Goal: Task Accomplishment & Management: Use online tool/utility

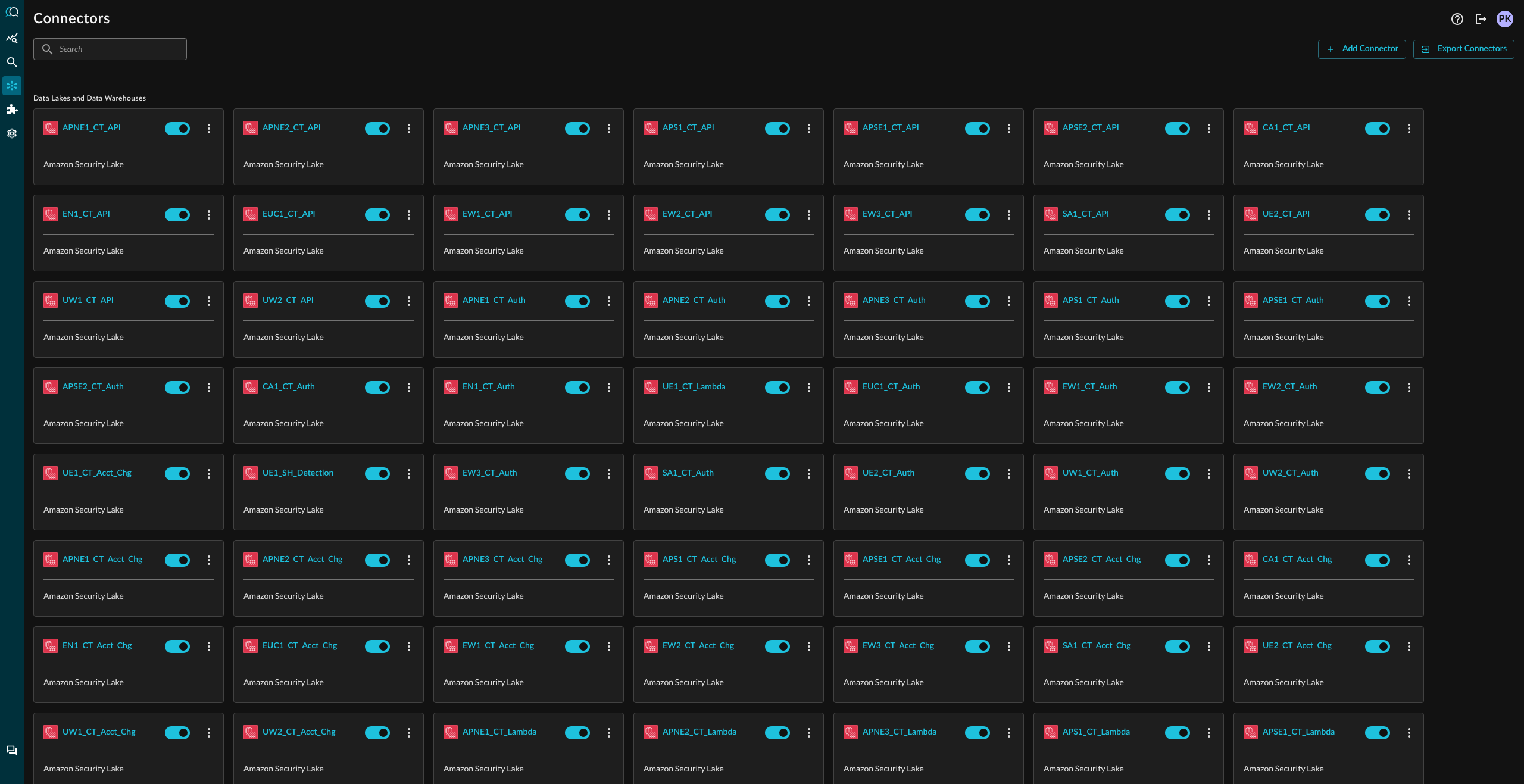
scroll to position [1501, 0]
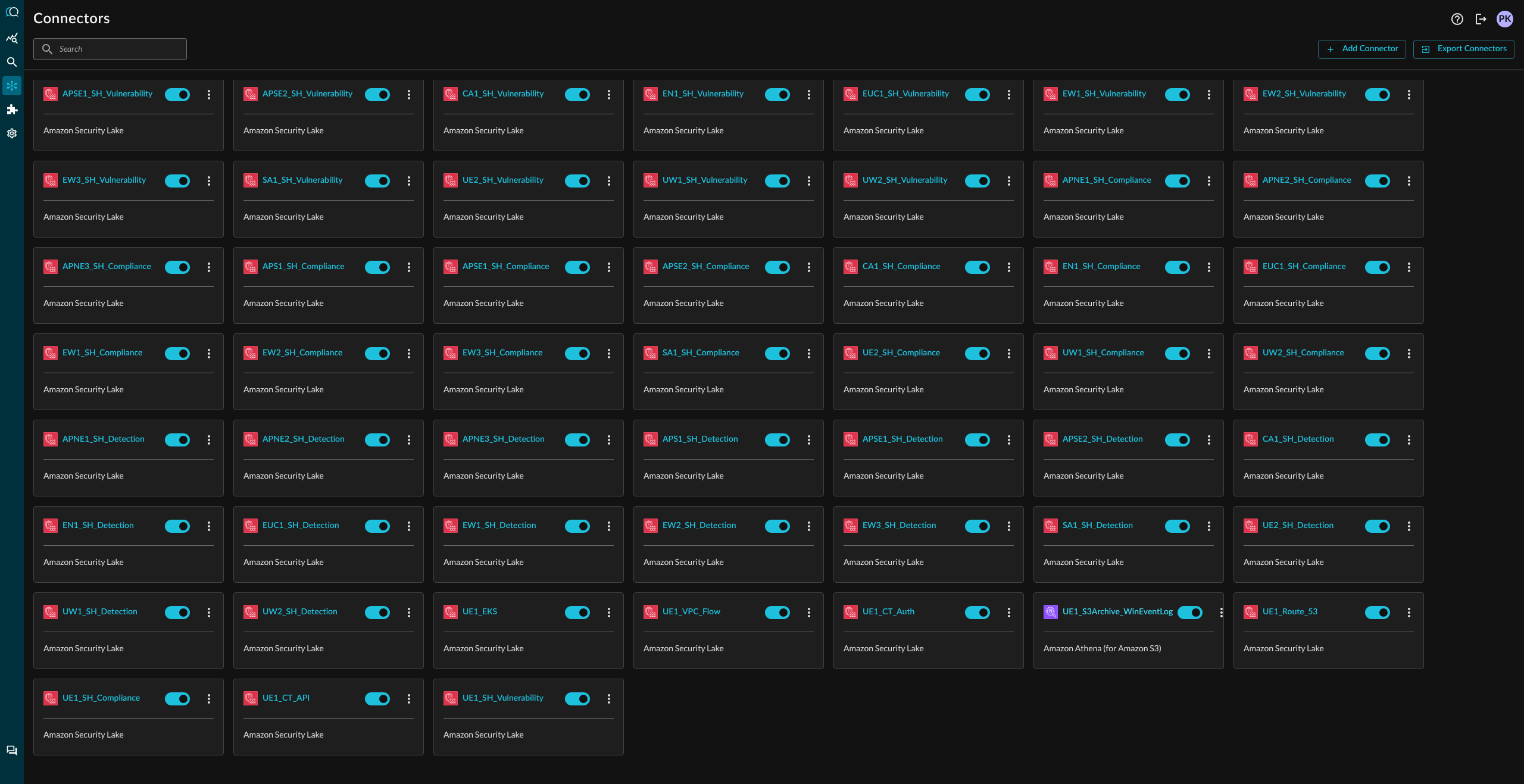
click at [1123, 616] on div "UE1_S3Archive_WinEventLog" at bounding box center [1117, 612] width 110 height 15
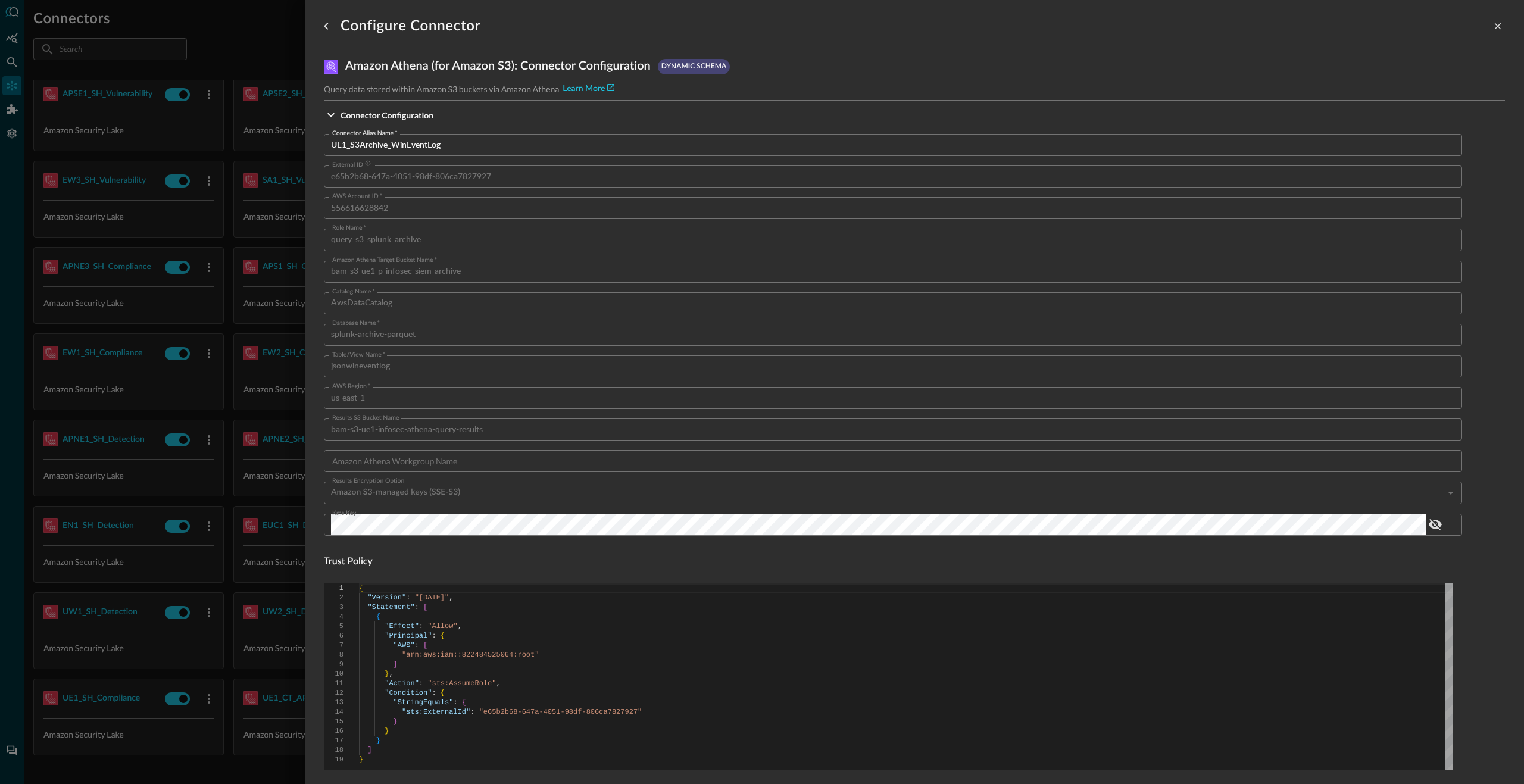
scroll to position [421, 0]
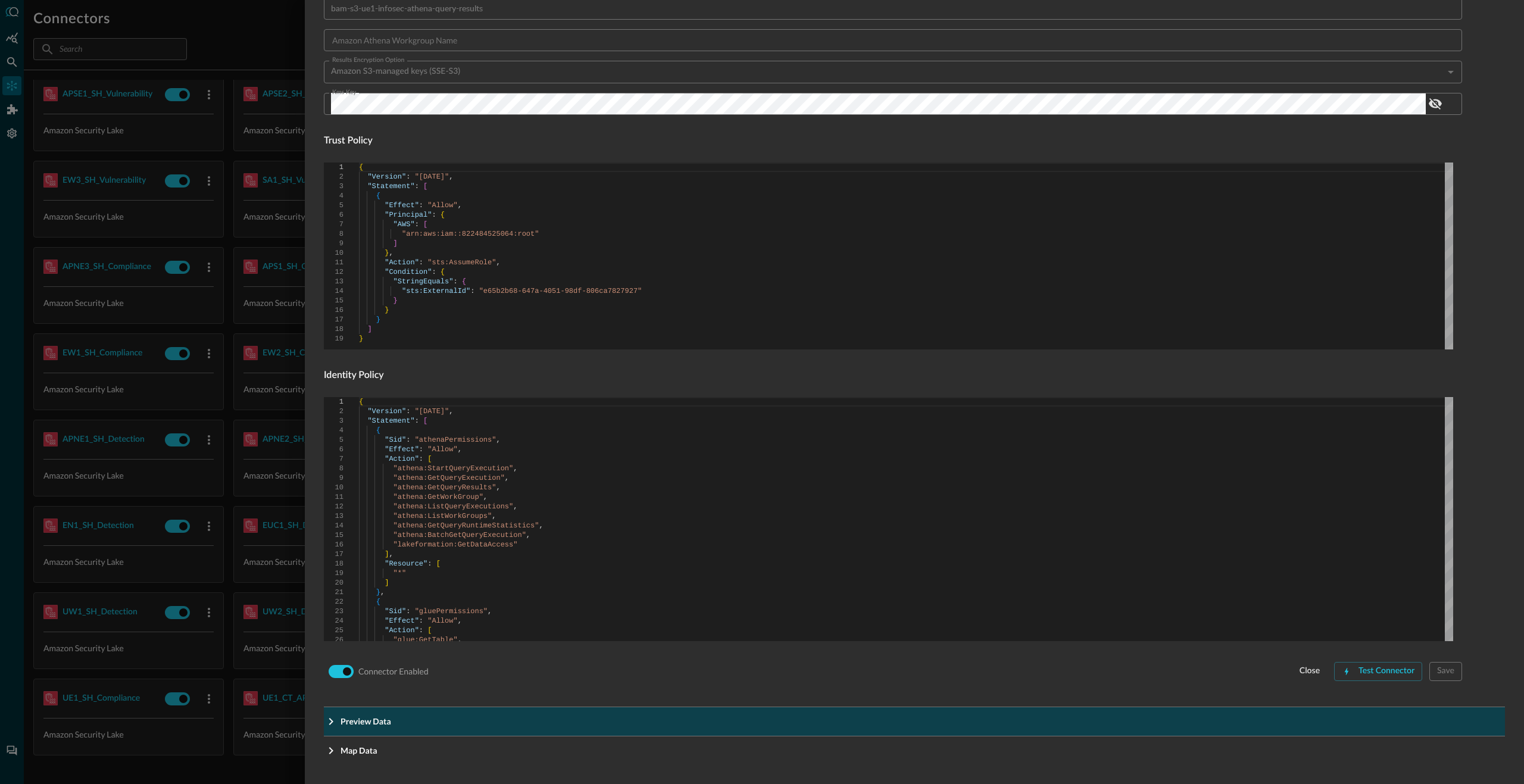
click at [375, 730] on button "Preview Data" at bounding box center [914, 721] width 1181 height 29
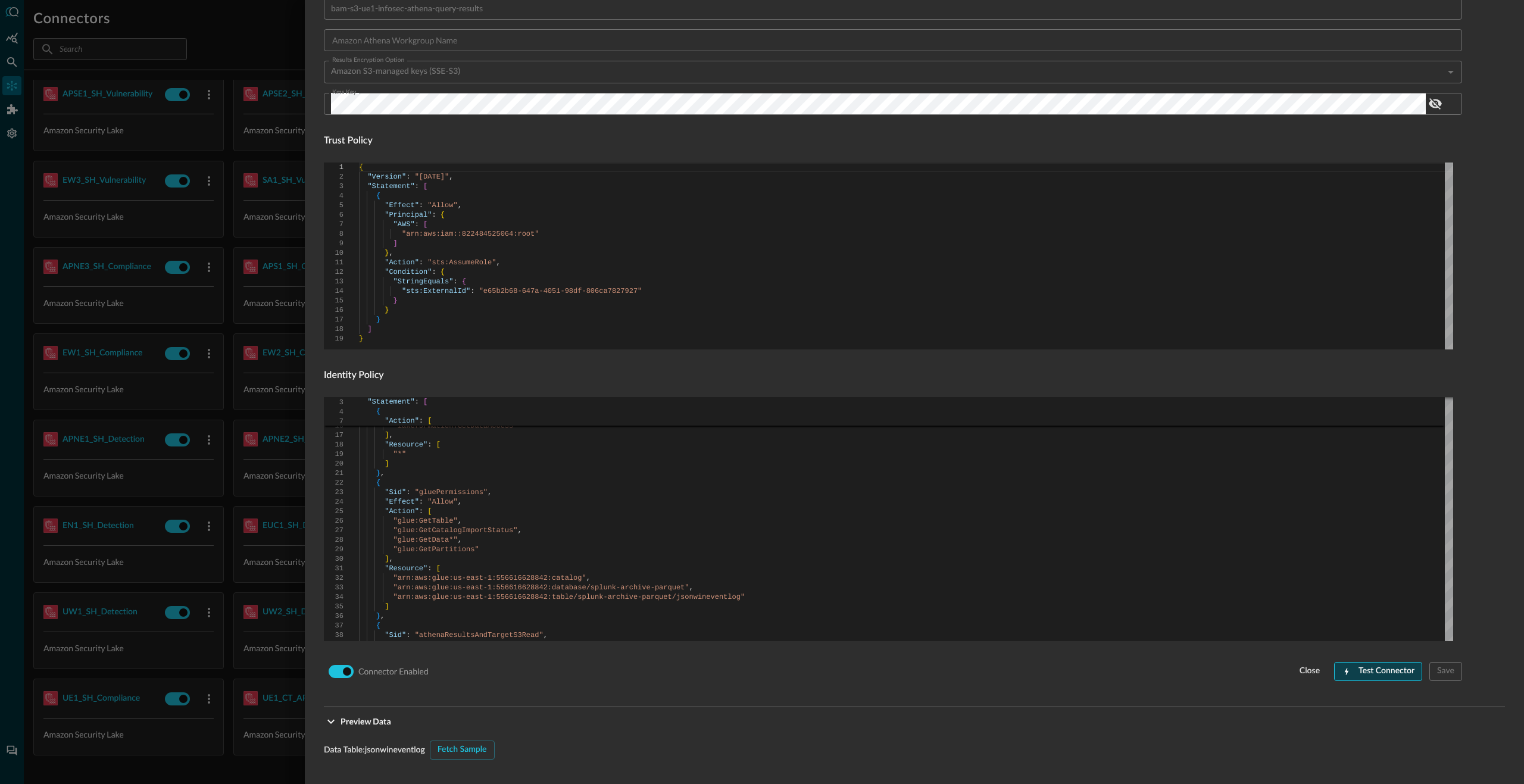
click at [1391, 669] on div "Test Connector" at bounding box center [1386, 671] width 56 height 15
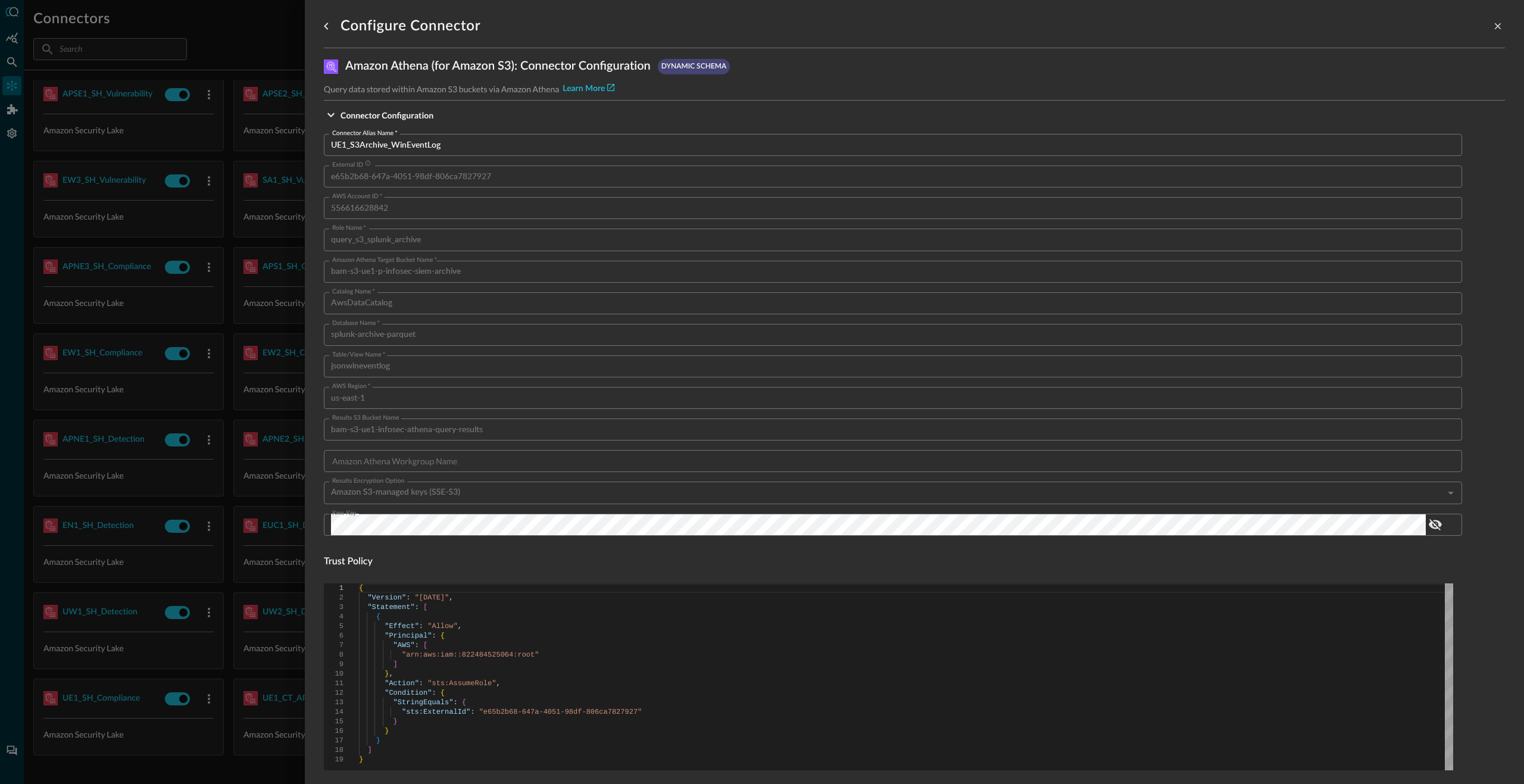
scroll to position [793, 0]
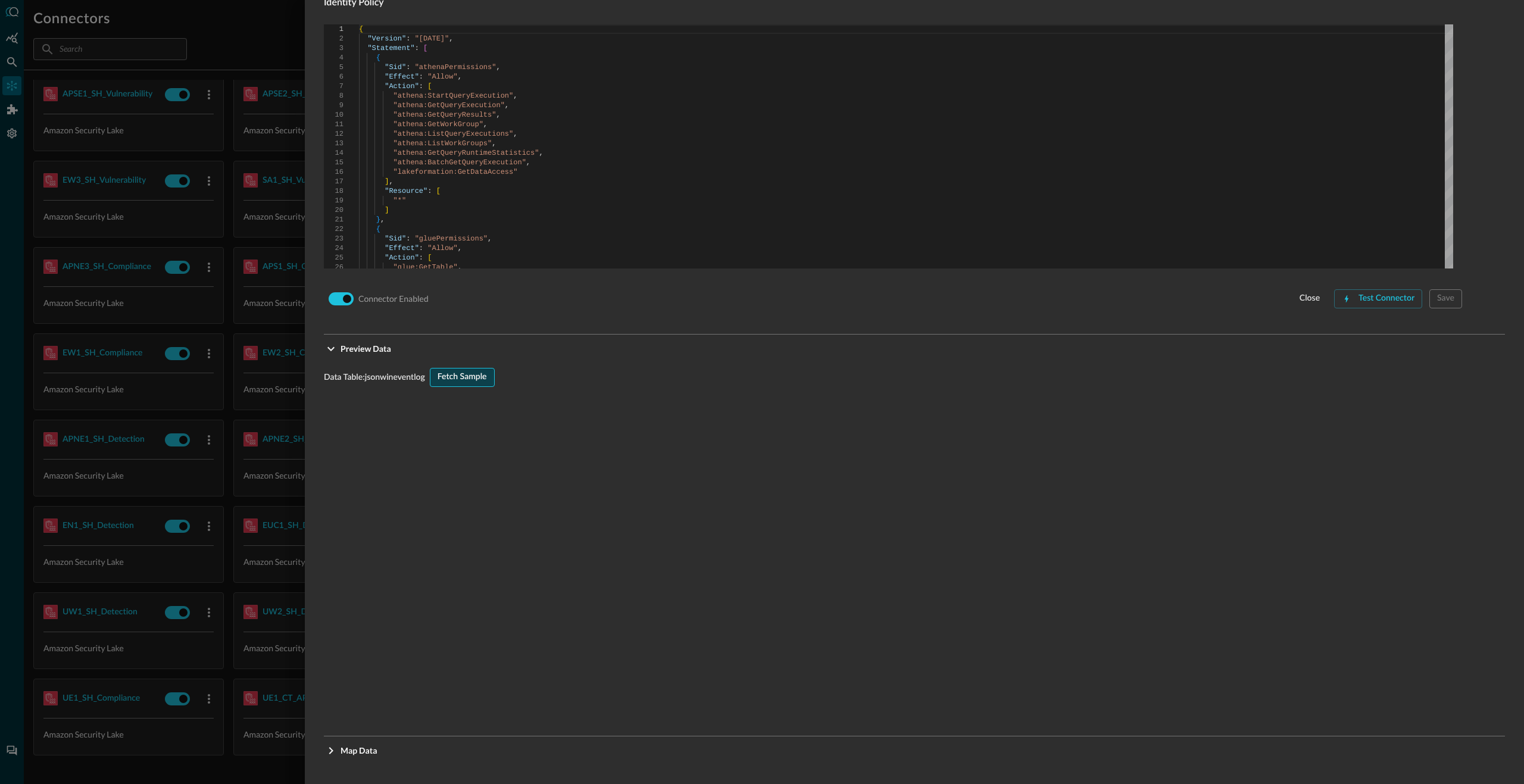
click at [444, 380] on div "Fetch Sample" at bounding box center [462, 377] width 50 height 15
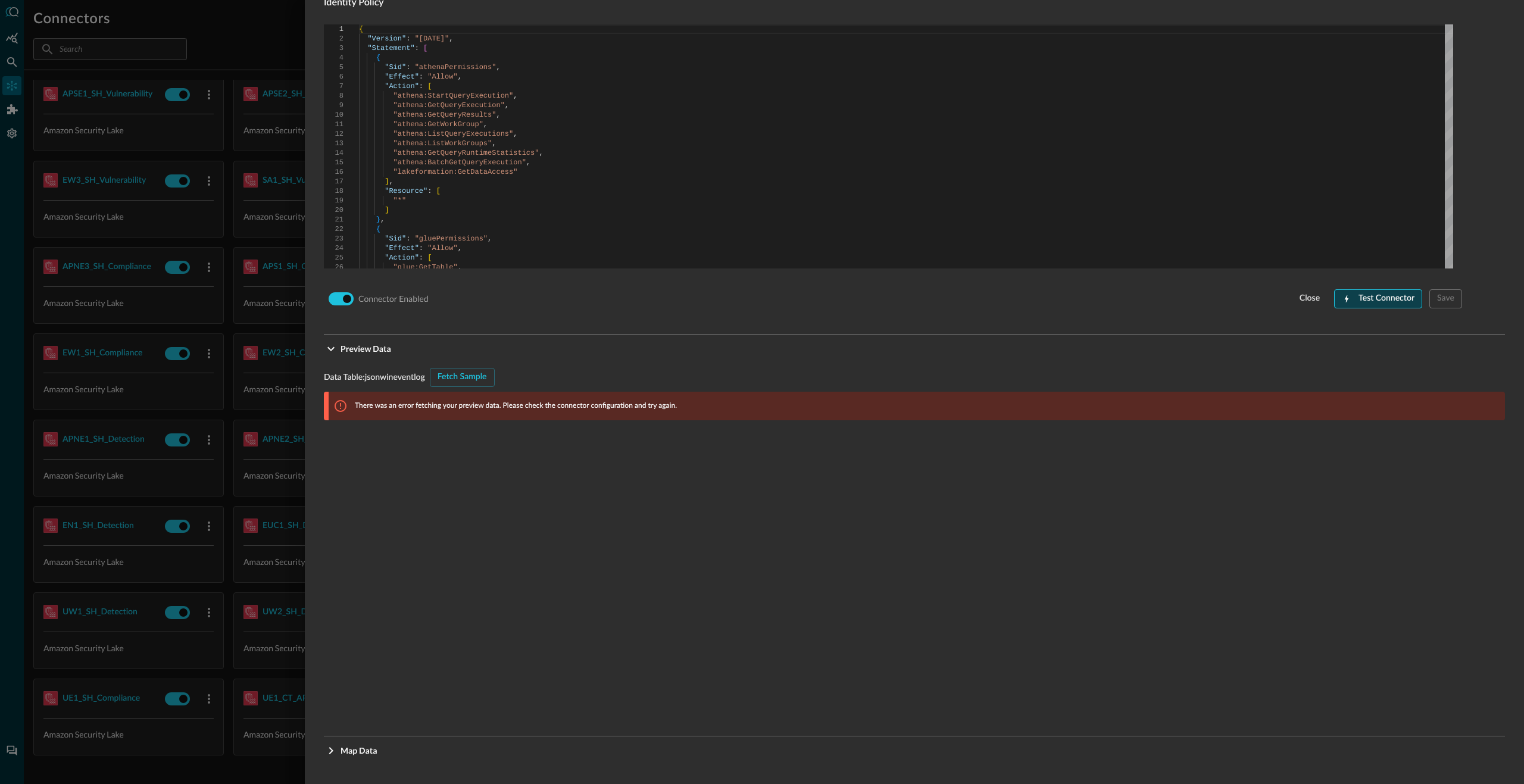
click at [1393, 300] on div "Test Connector" at bounding box center [1386, 298] width 56 height 15
click at [466, 370] on div "Fetch Sample" at bounding box center [462, 377] width 50 height 15
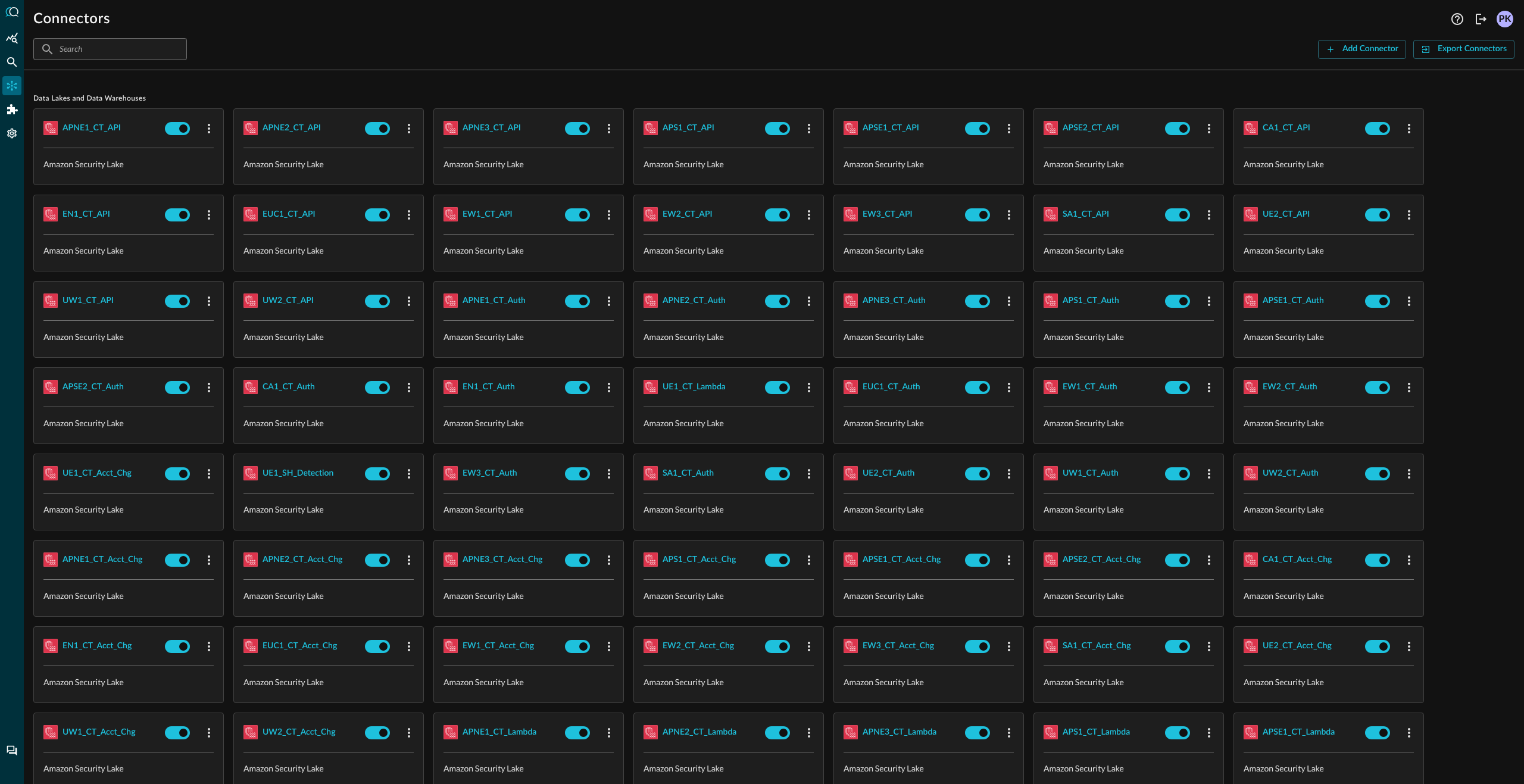
scroll to position [1501, 0]
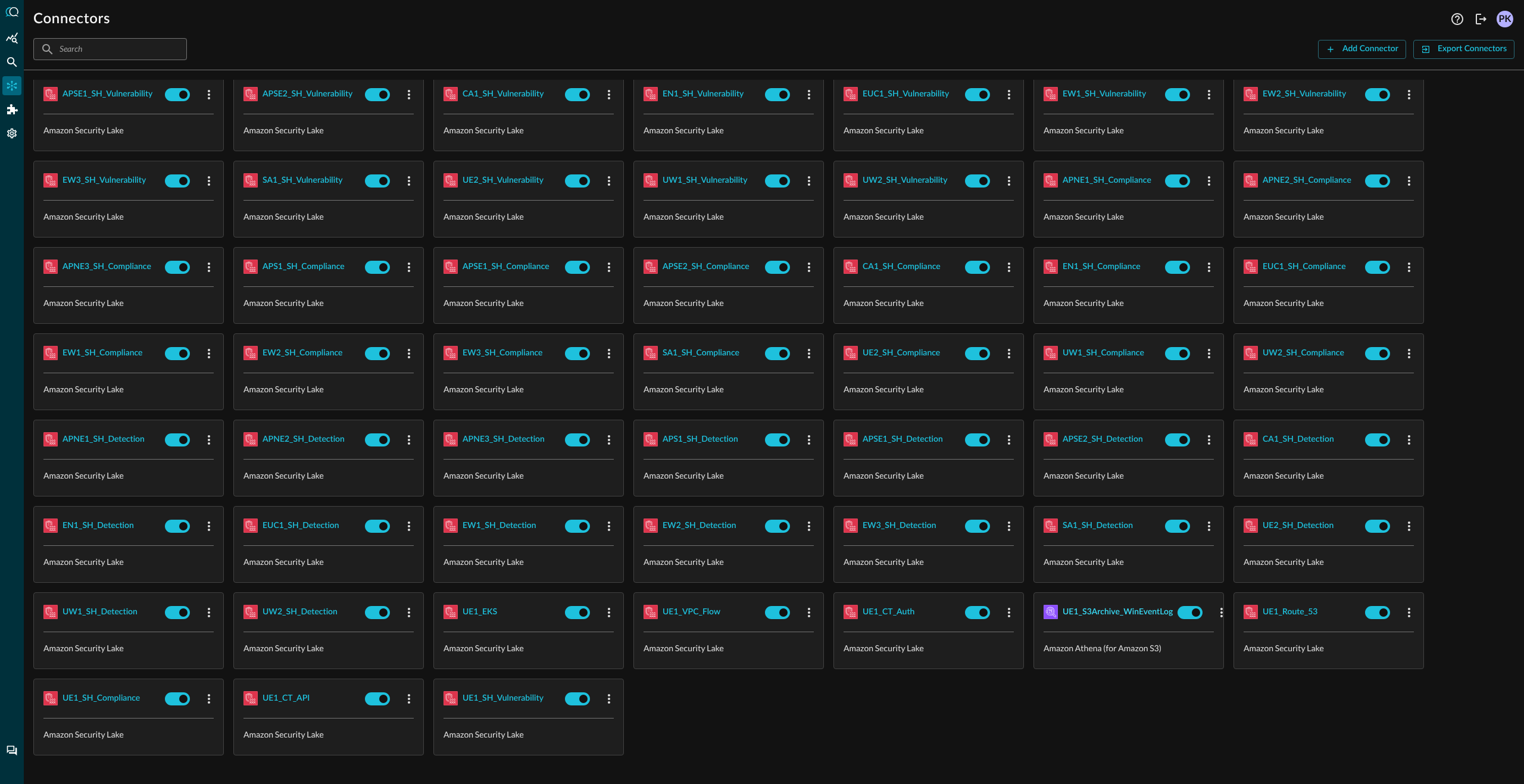
click at [1096, 612] on div "UE1_S3Archive_WinEventLog" at bounding box center [1117, 612] width 110 height 15
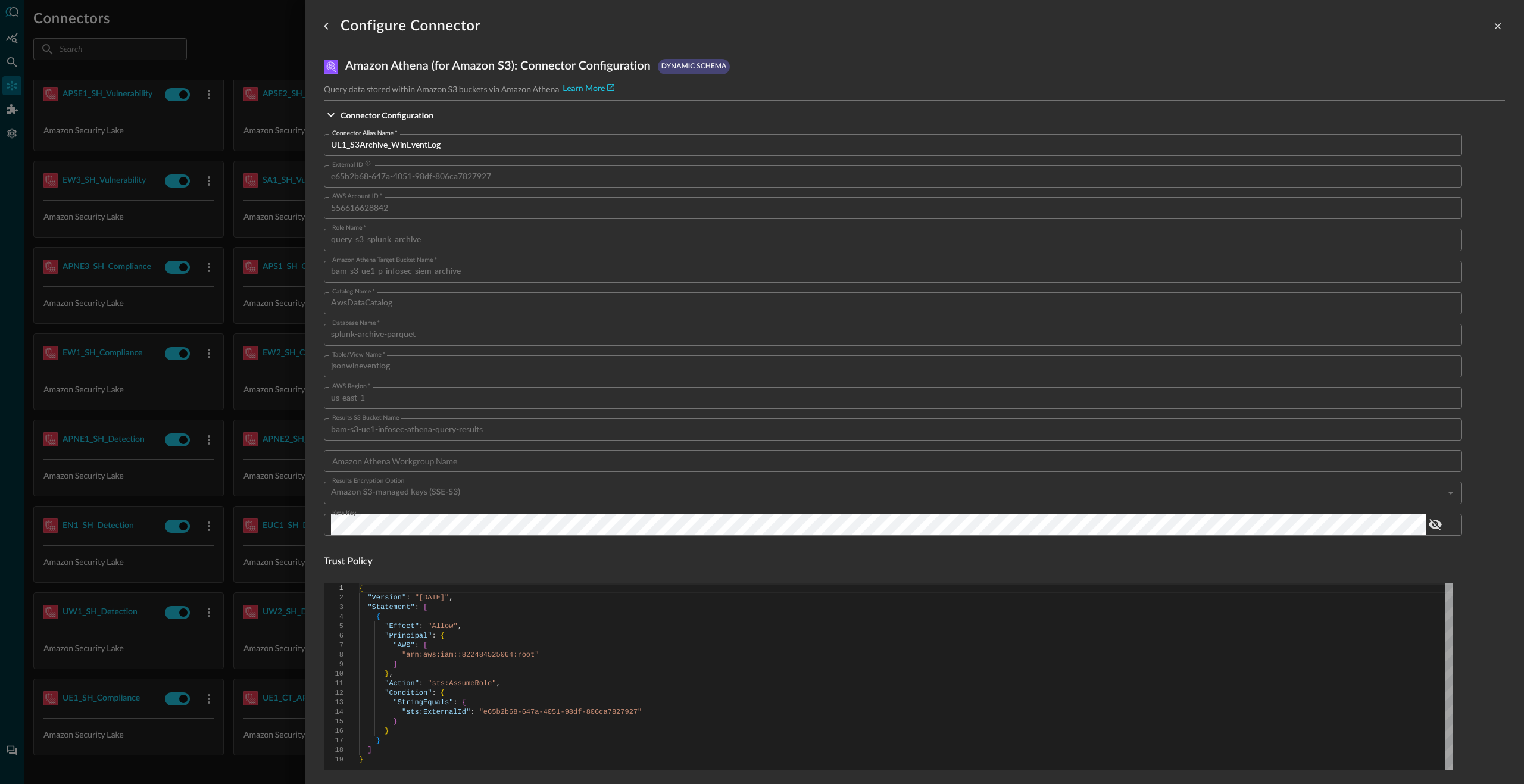
scroll to position [421, 0]
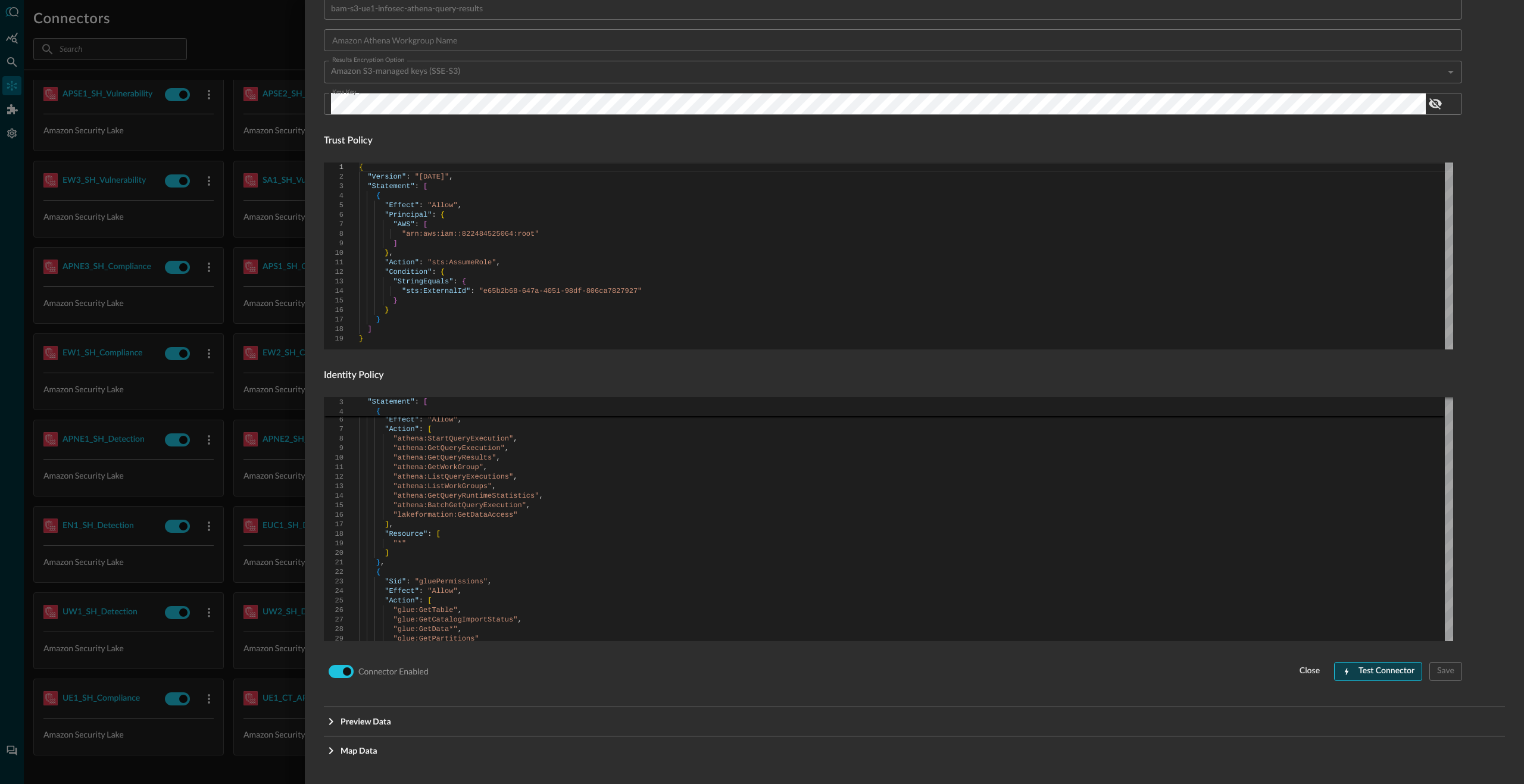
click at [1380, 670] on div "Test Connector" at bounding box center [1386, 671] width 56 height 15
click at [1380, 670] on span "Testing" at bounding box center [1392, 671] width 58 height 19
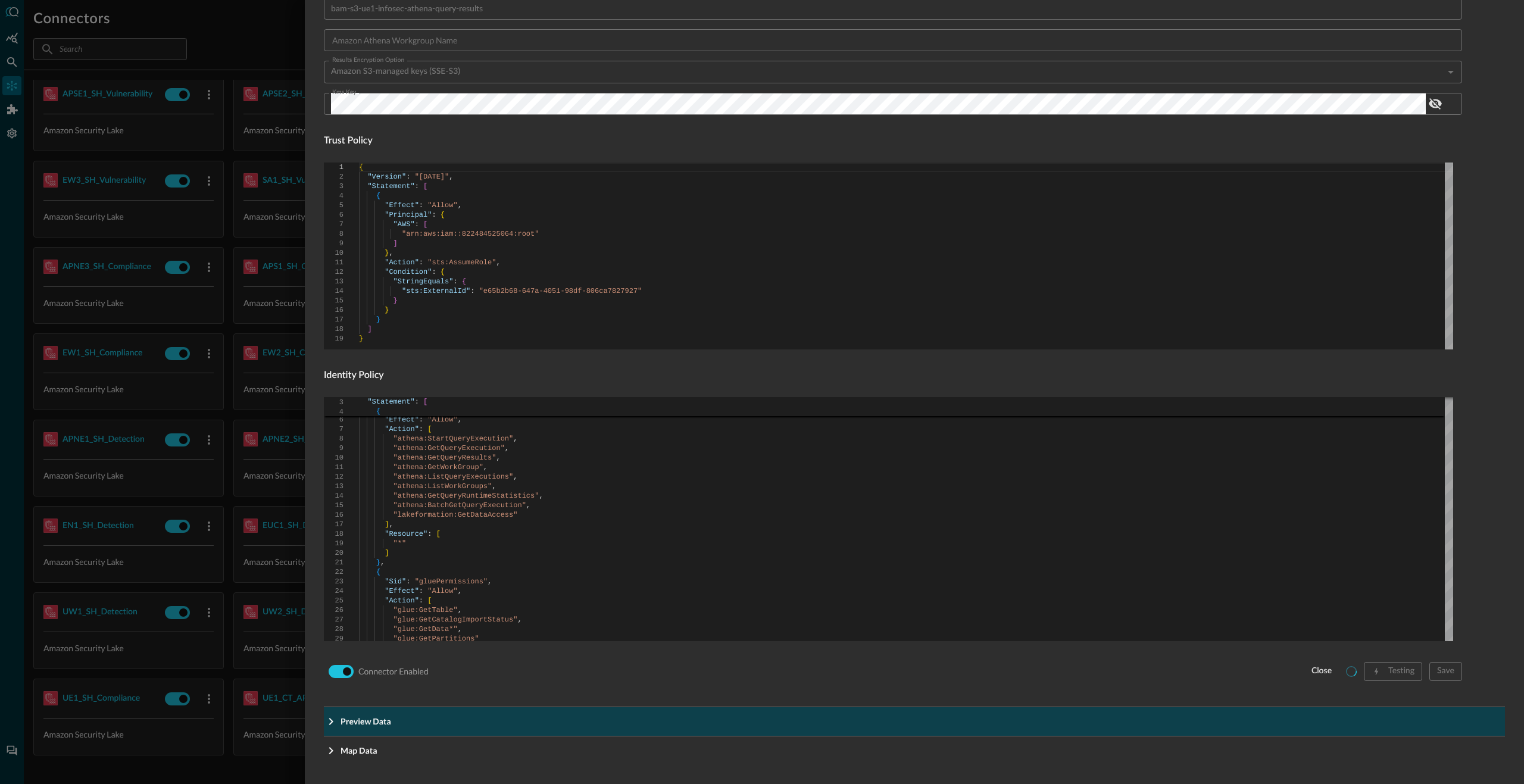
click at [392, 715] on span "Preview Data" at bounding box center [918, 721] width 1155 height 13
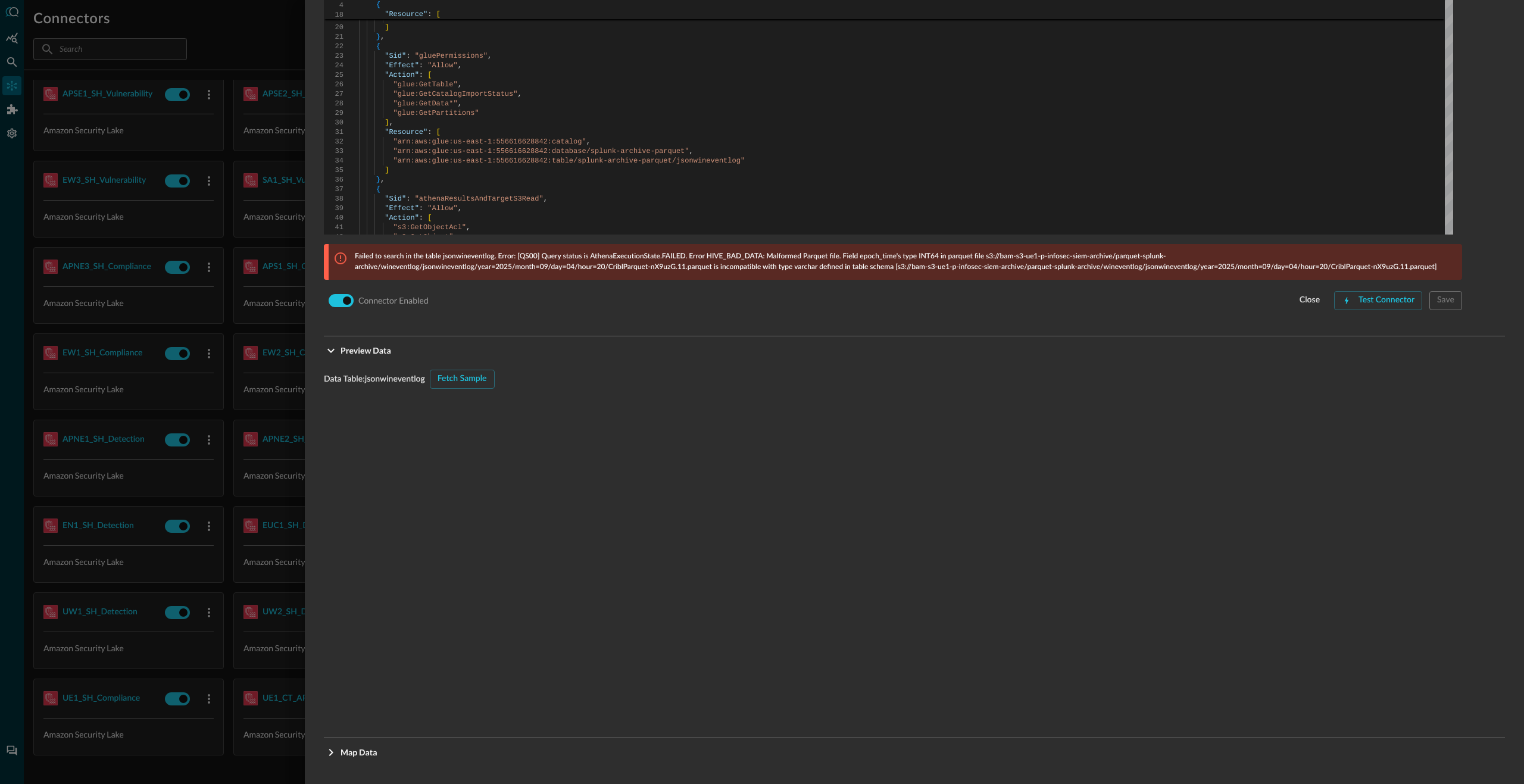
scroll to position [829, 0]
click at [442, 380] on div "Fetch Sample" at bounding box center [462, 377] width 50 height 15
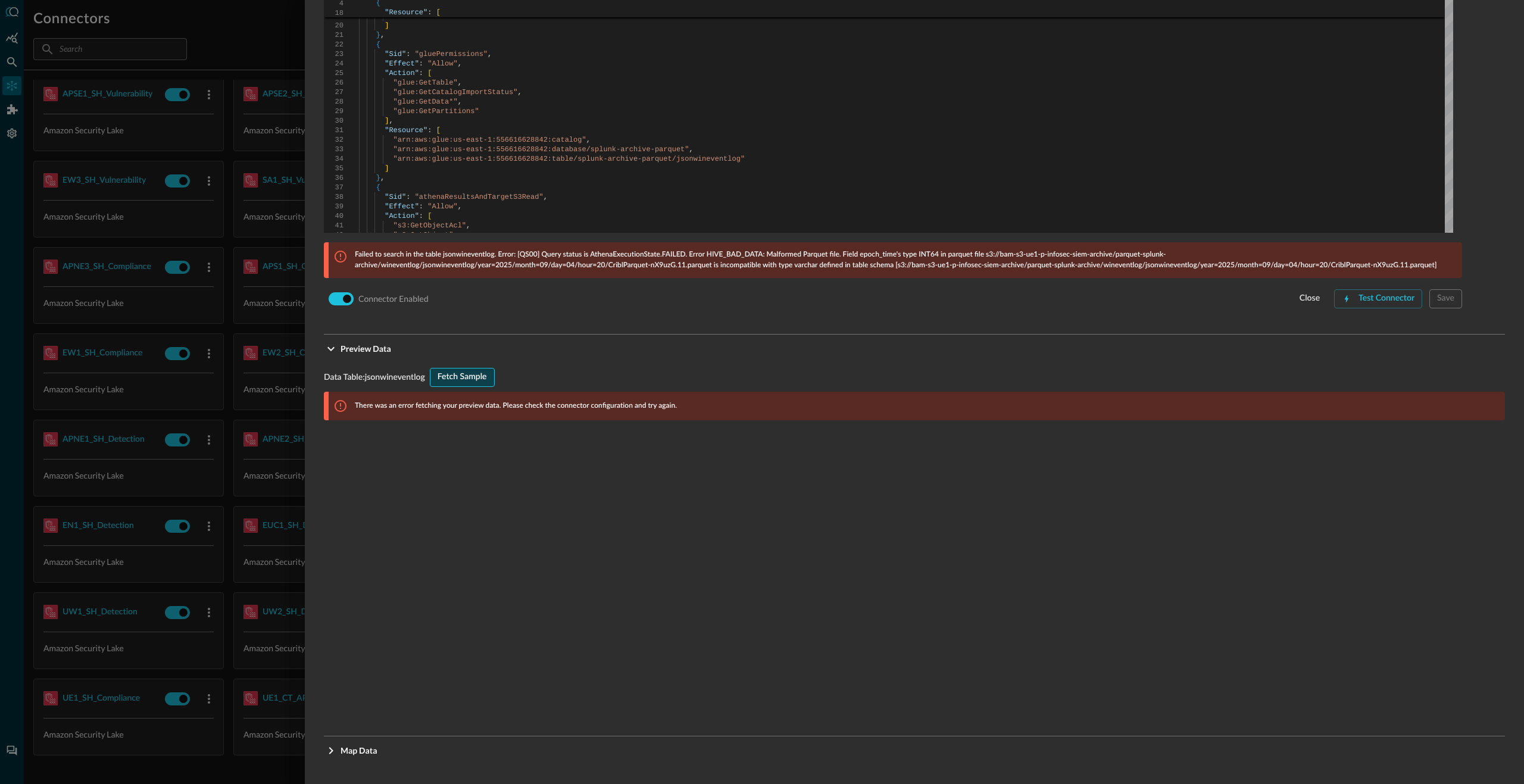
click at [446, 374] on div "Fetch Sample" at bounding box center [462, 377] width 50 height 15
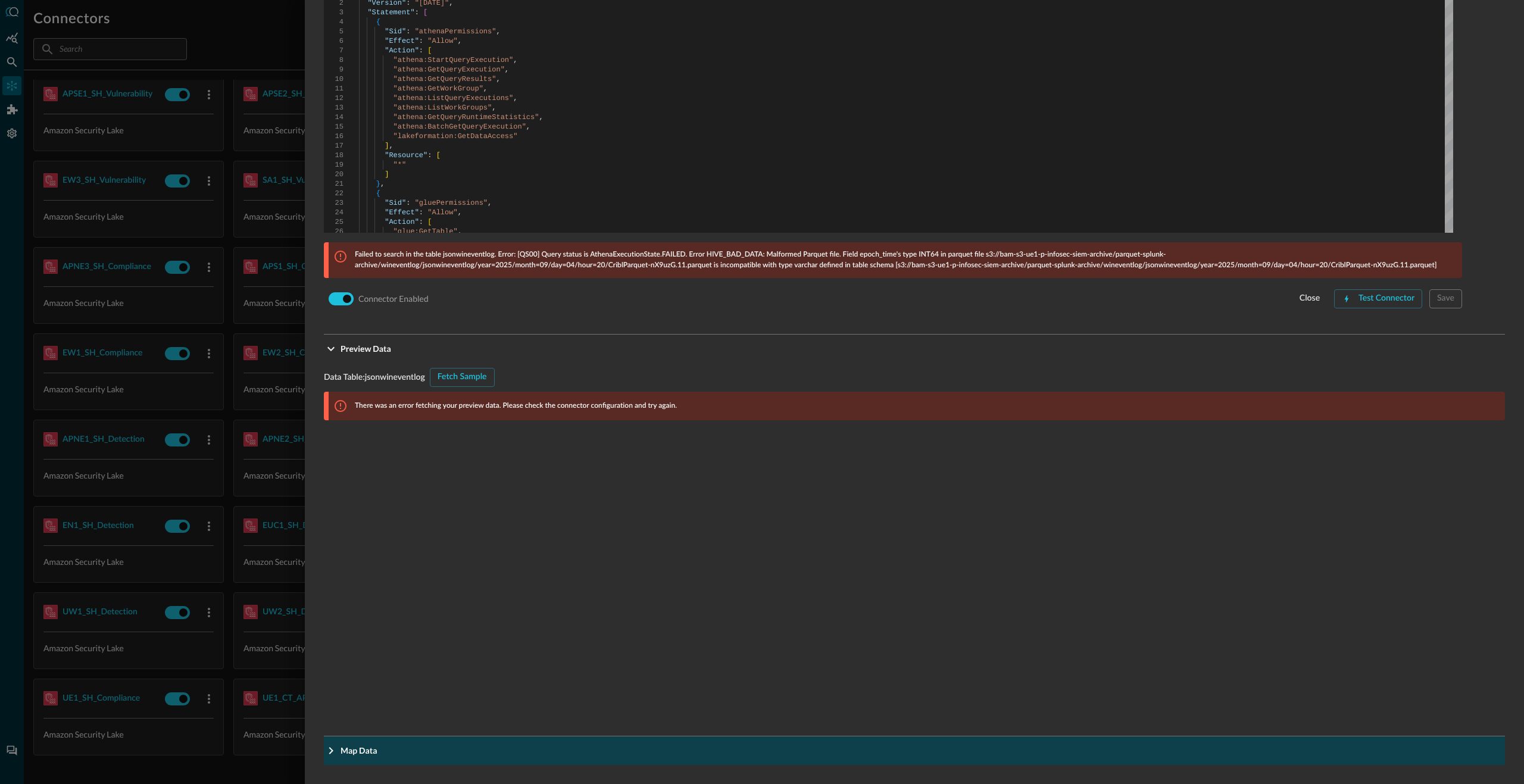
click at [405, 752] on span "Map Data" at bounding box center [918, 750] width 1155 height 13
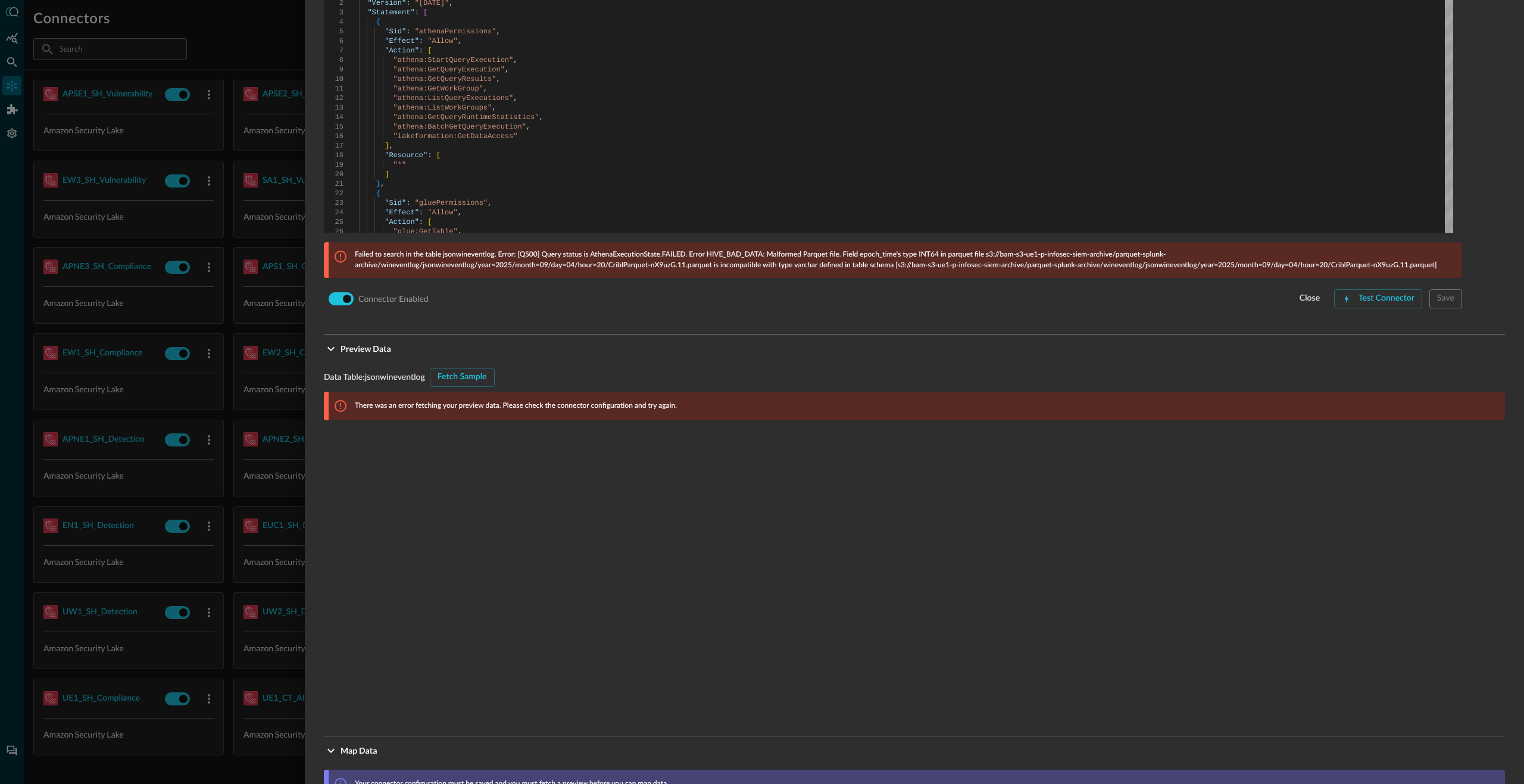
scroll to position [925, 0]
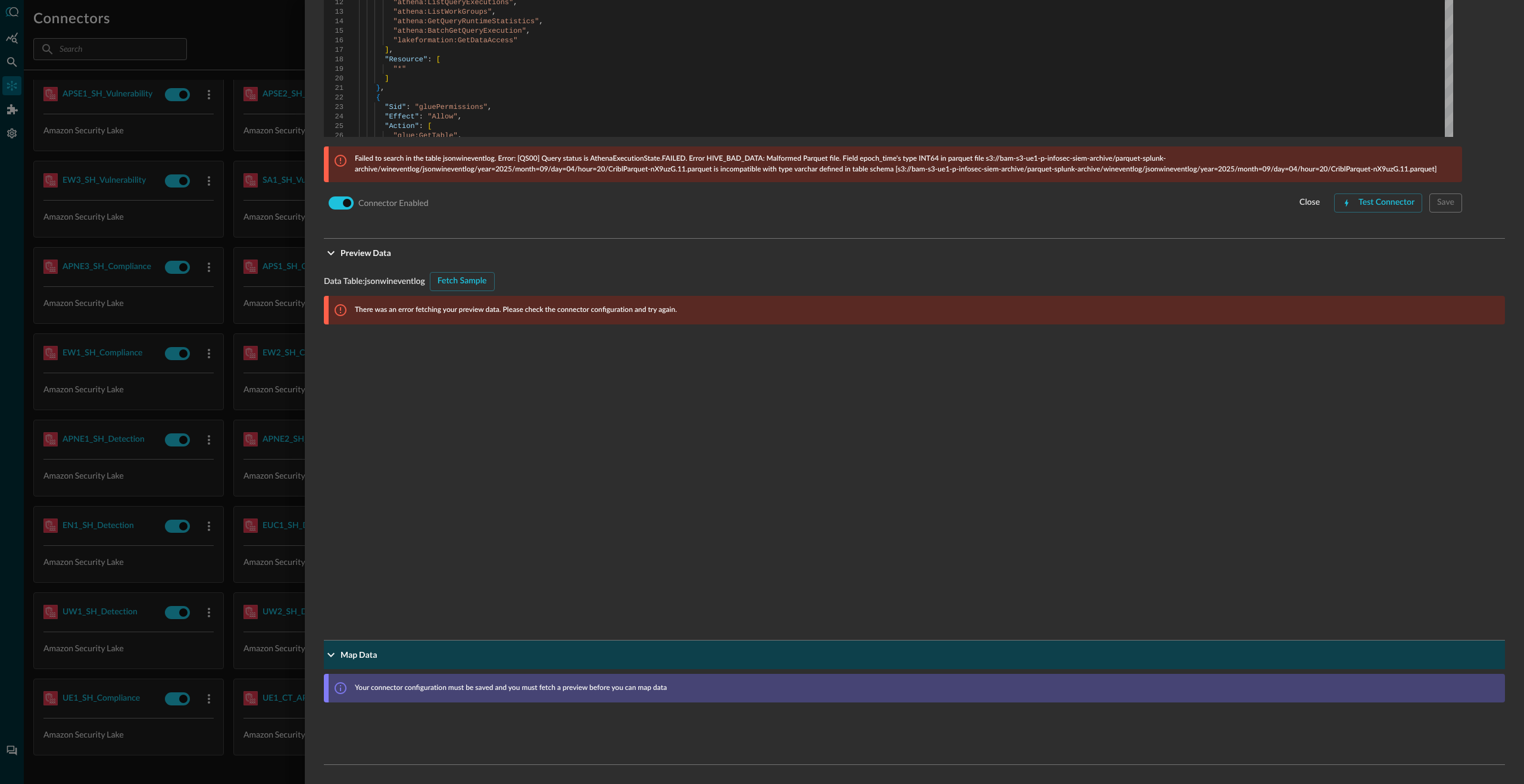
click at [510, 654] on span "Map Data" at bounding box center [918, 654] width 1155 height 13
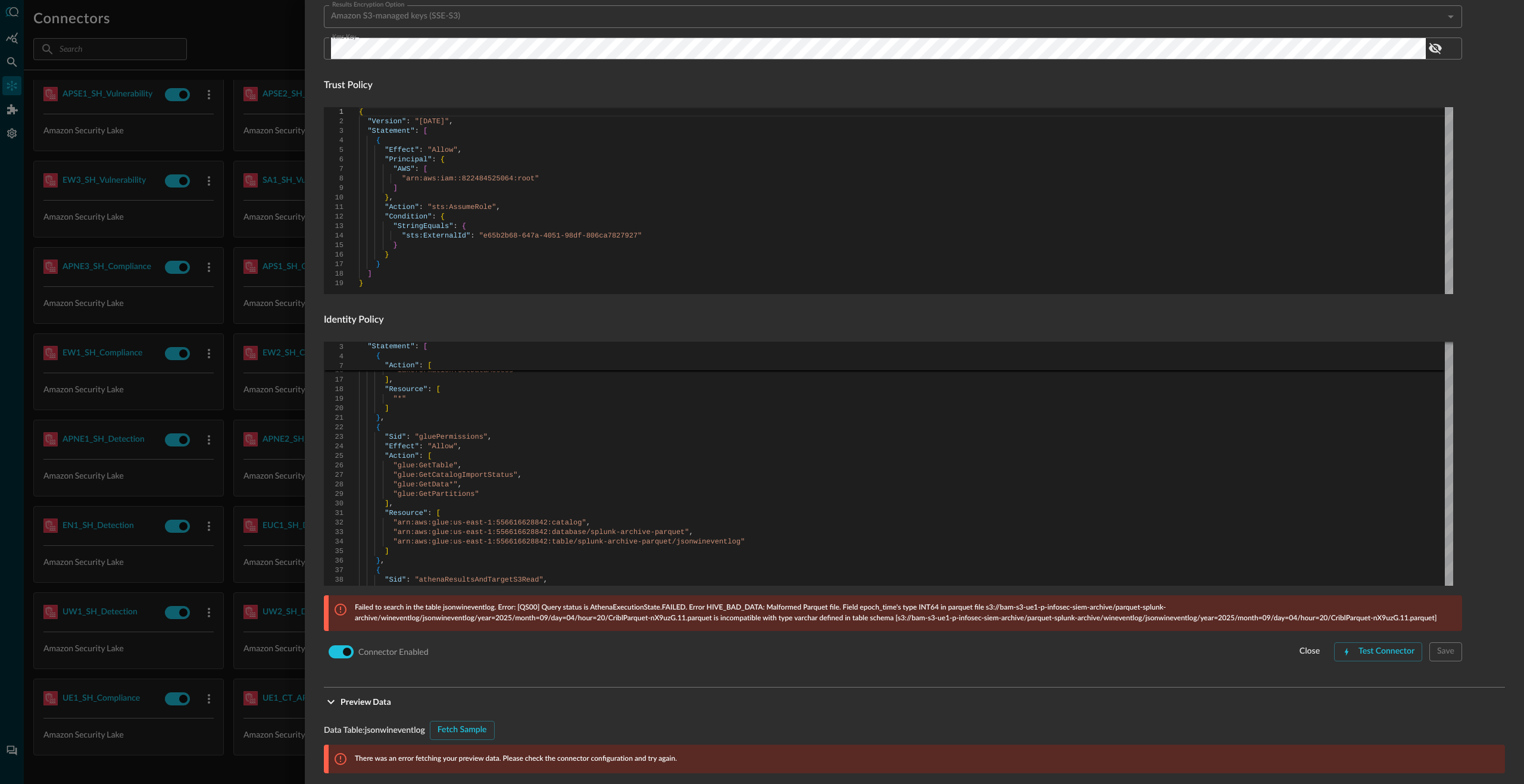
scroll to position [654, 0]
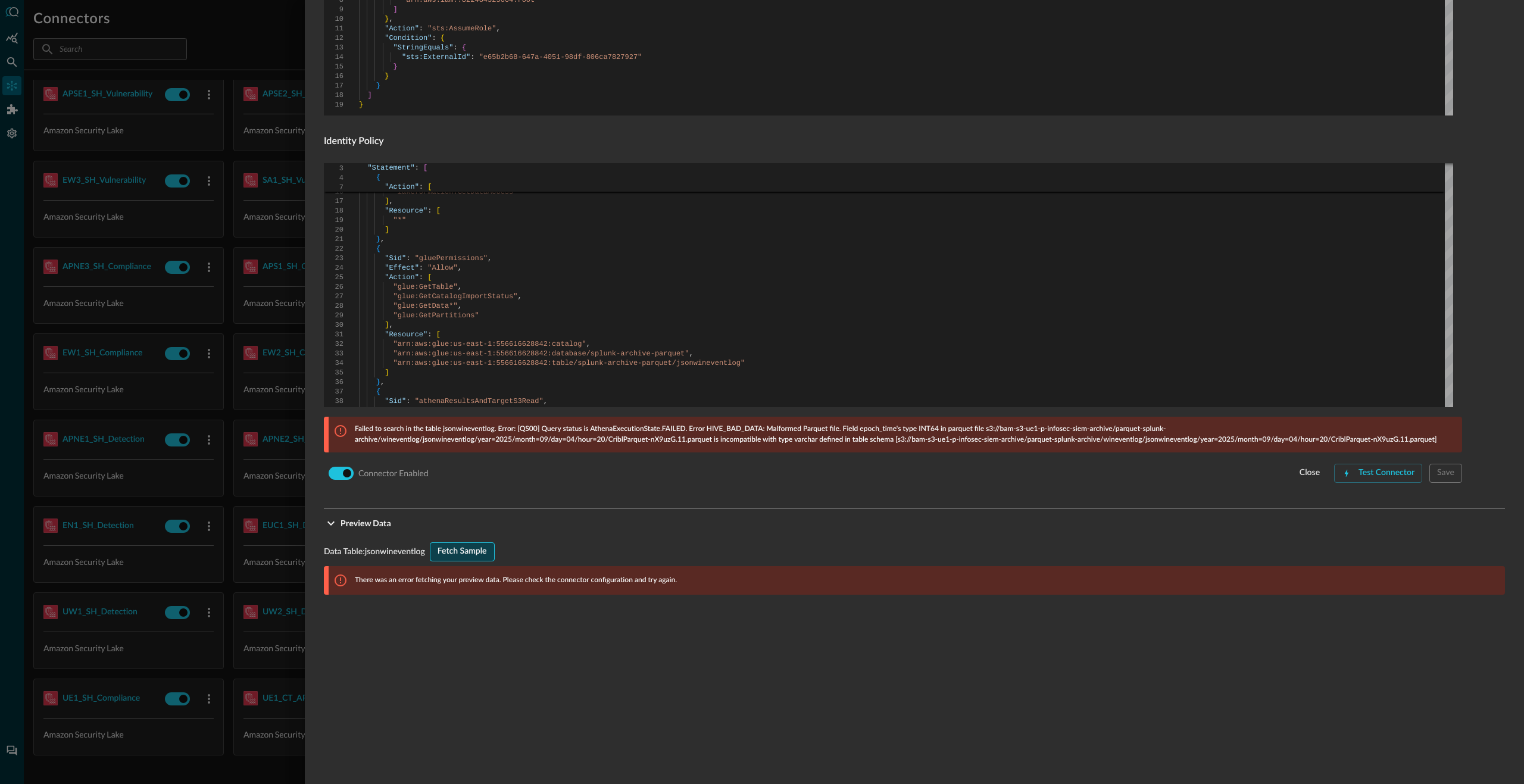
click at [460, 553] on div "Fetch Sample" at bounding box center [462, 551] width 50 height 15
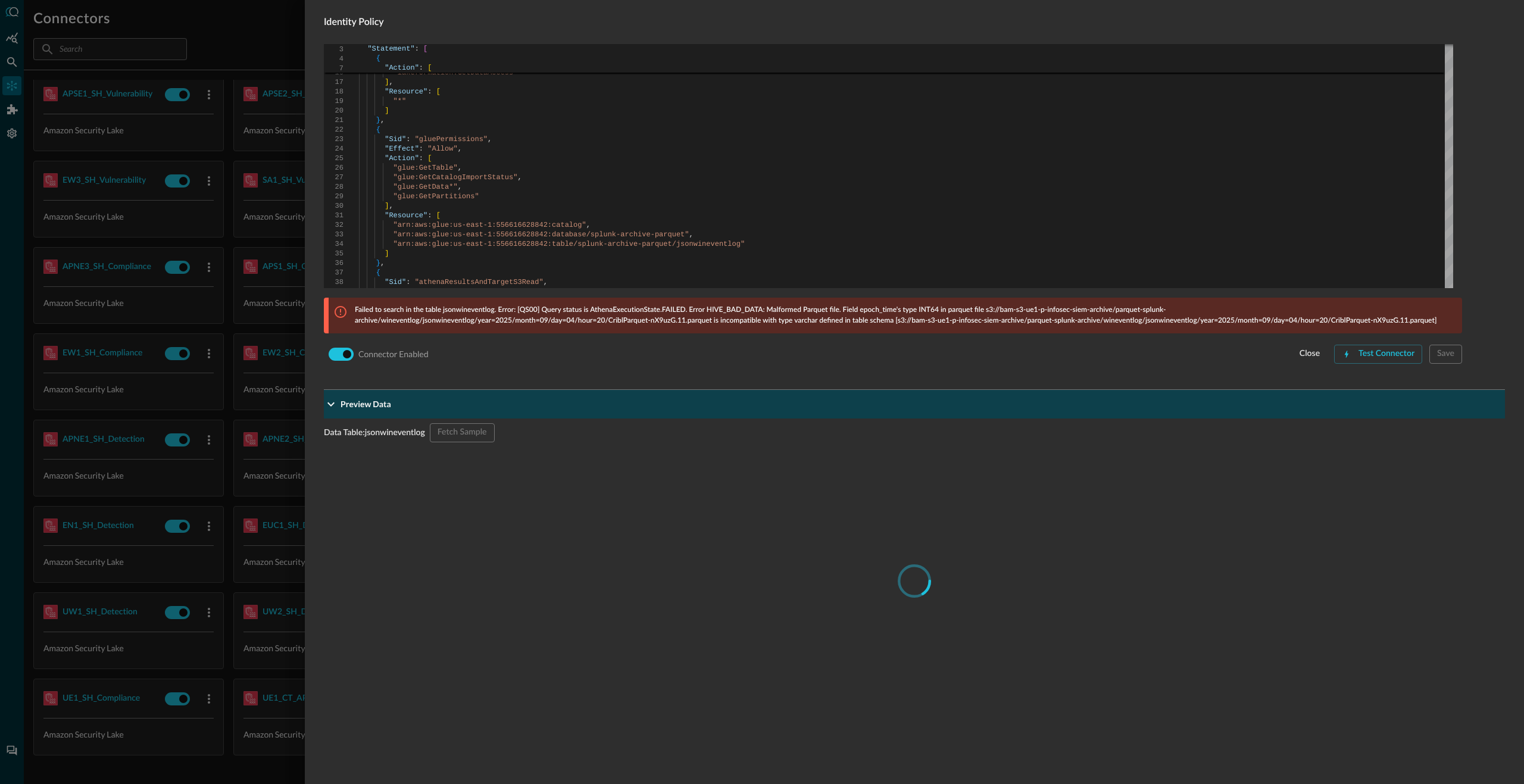
scroll to position [829, 0]
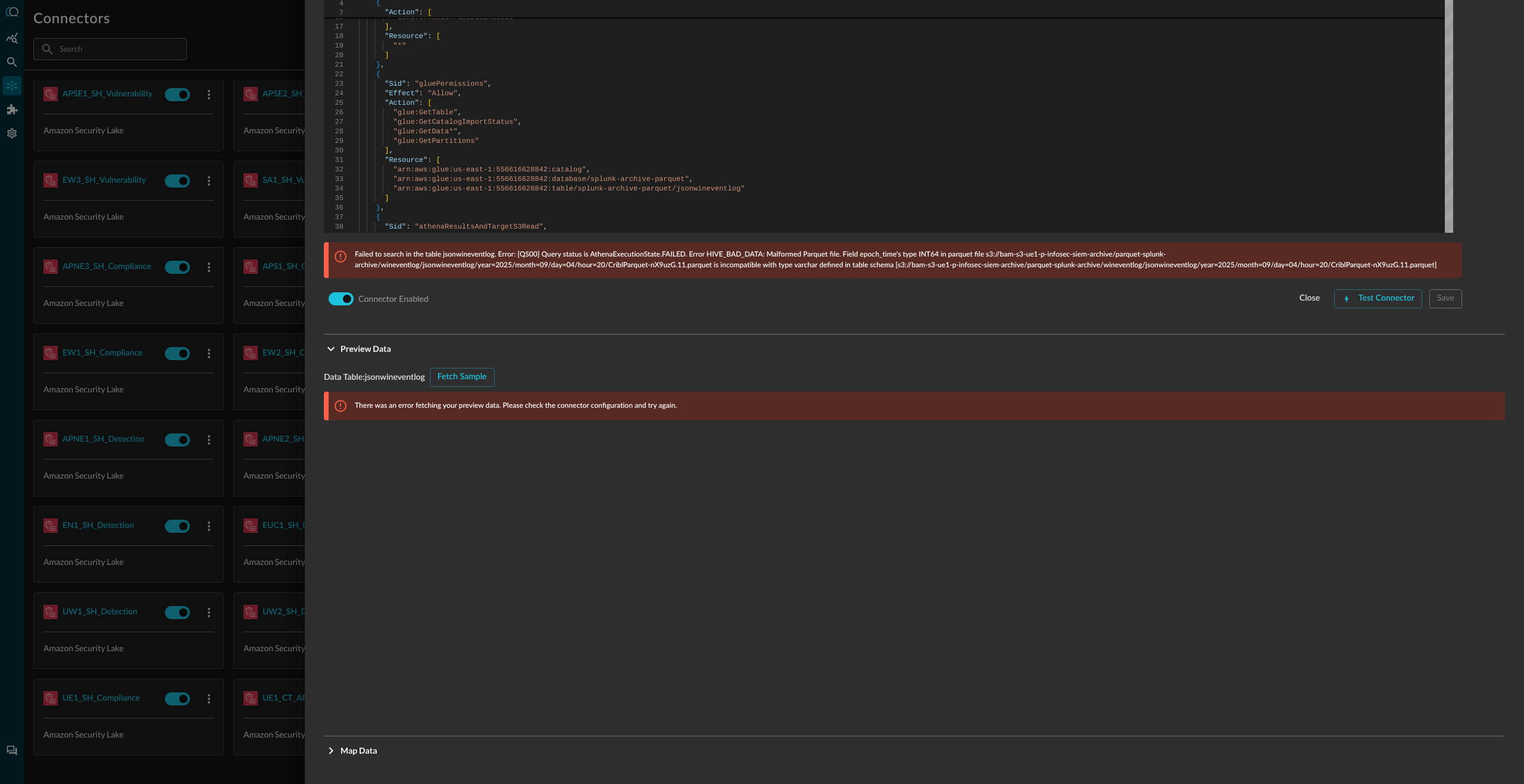
click at [594, 409] on p "There was an error fetching your preview data. Please check the connector confi…" at bounding box center [515, 406] width 322 height 11
copy p "There was an error fetching your preview data. Please check the connector confi…"
click at [1379, 298] on div "Test Connector" at bounding box center [1386, 298] width 56 height 15
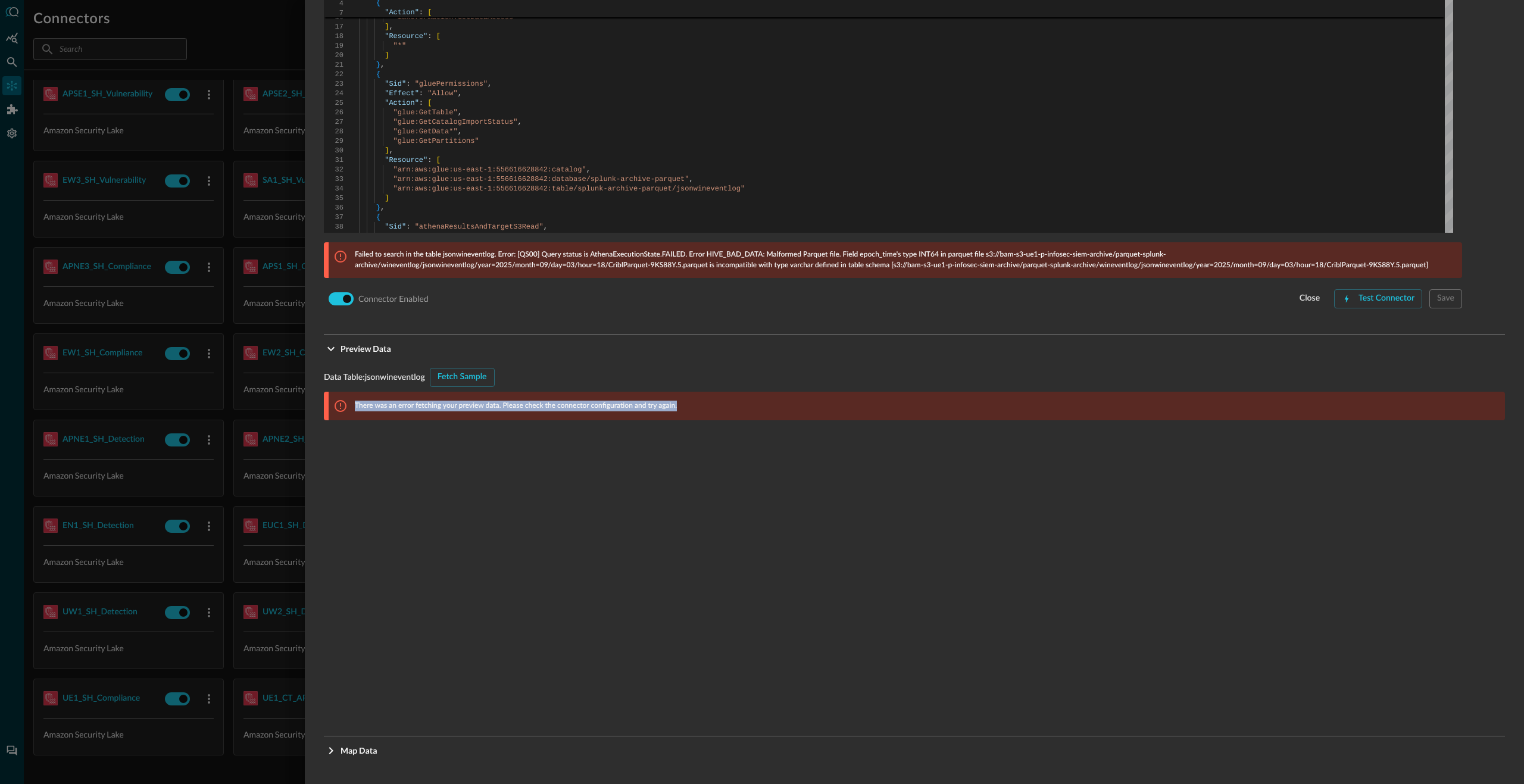
click at [191, 169] on div at bounding box center [762, 392] width 1524 height 784
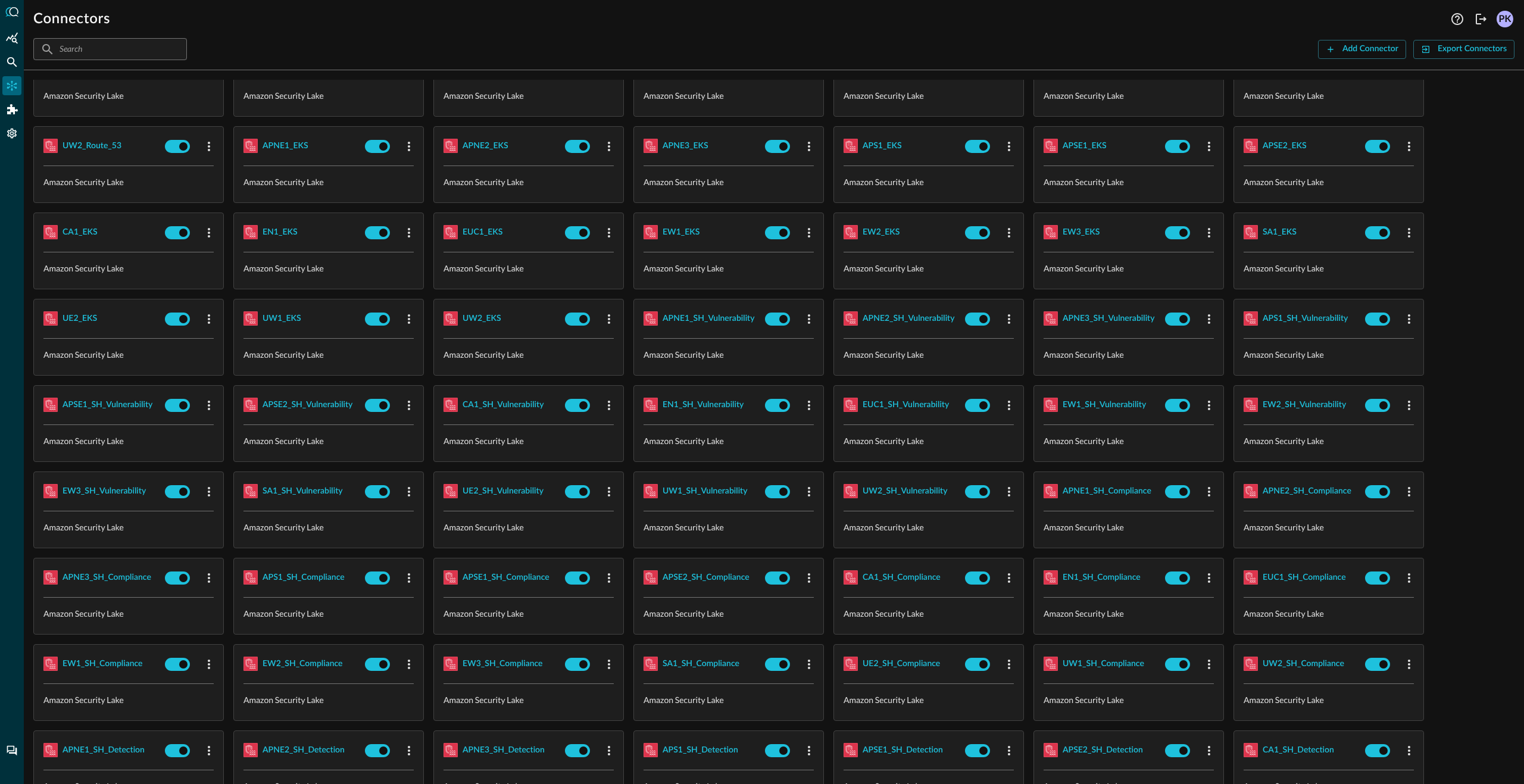
scroll to position [1501, 0]
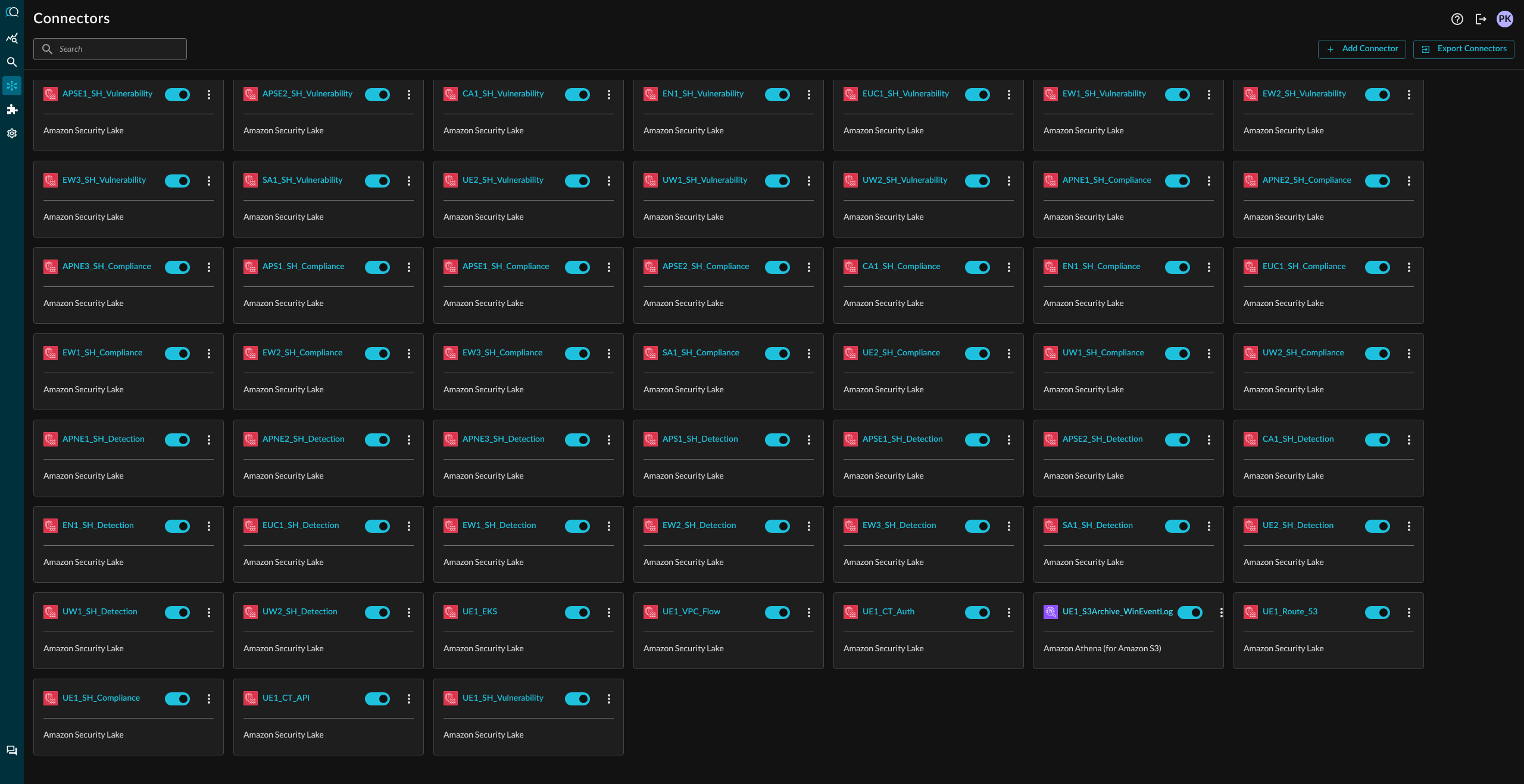
click at [1094, 613] on div "UE1_S3Archive_WinEventLog" at bounding box center [1117, 612] width 110 height 15
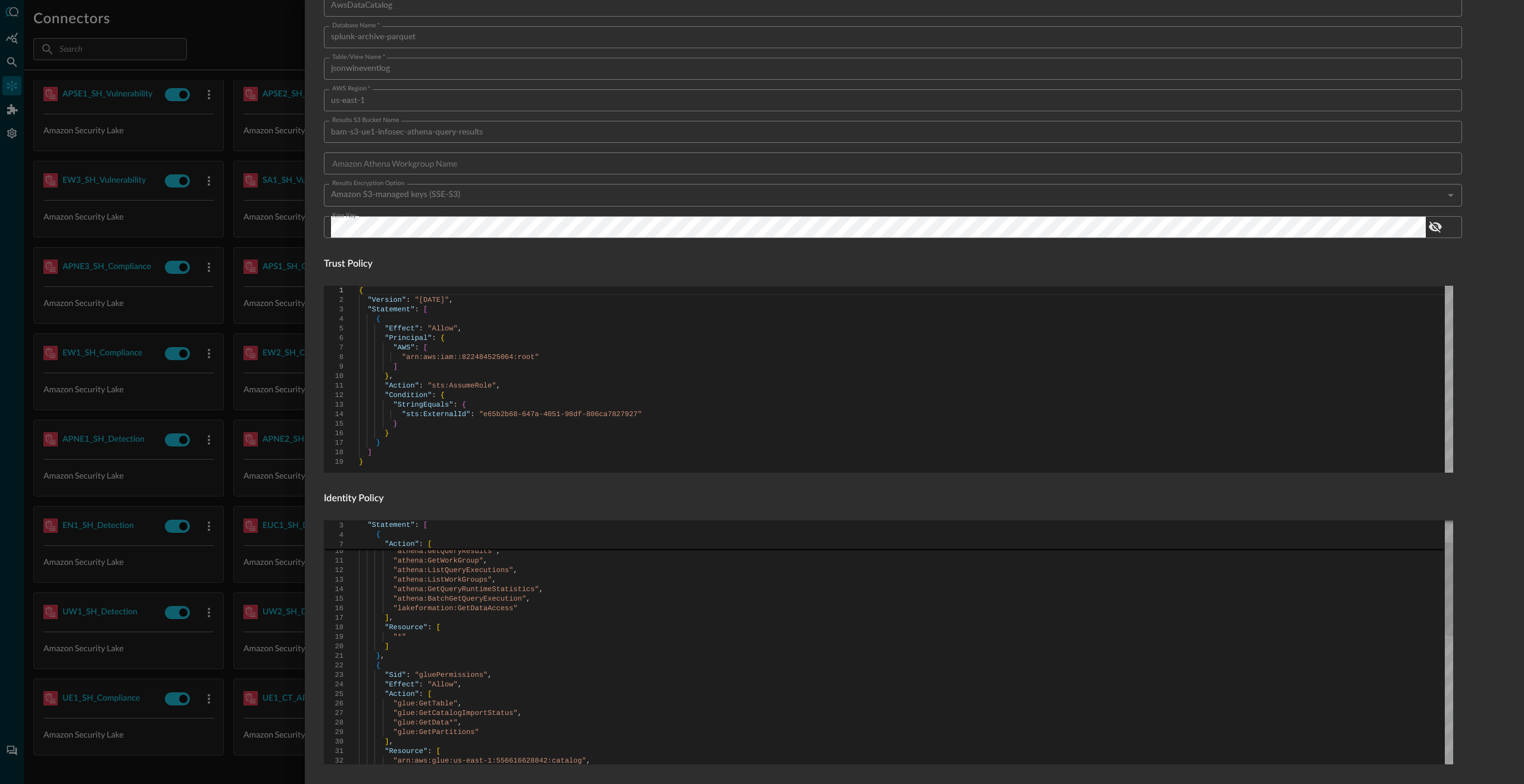
scroll to position [421, 0]
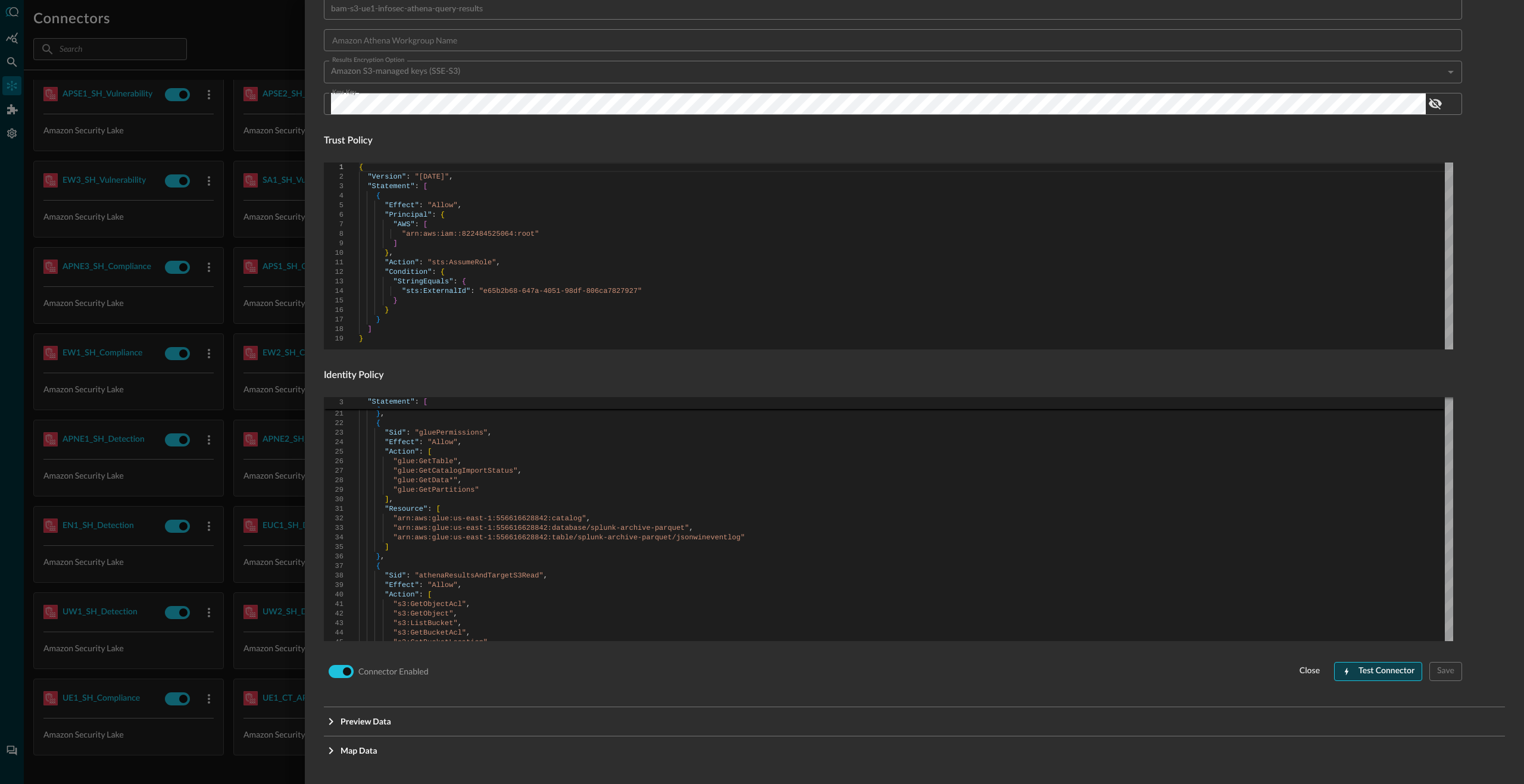
click at [1347, 664] on button "Test Connector" at bounding box center [1378, 671] width 88 height 19
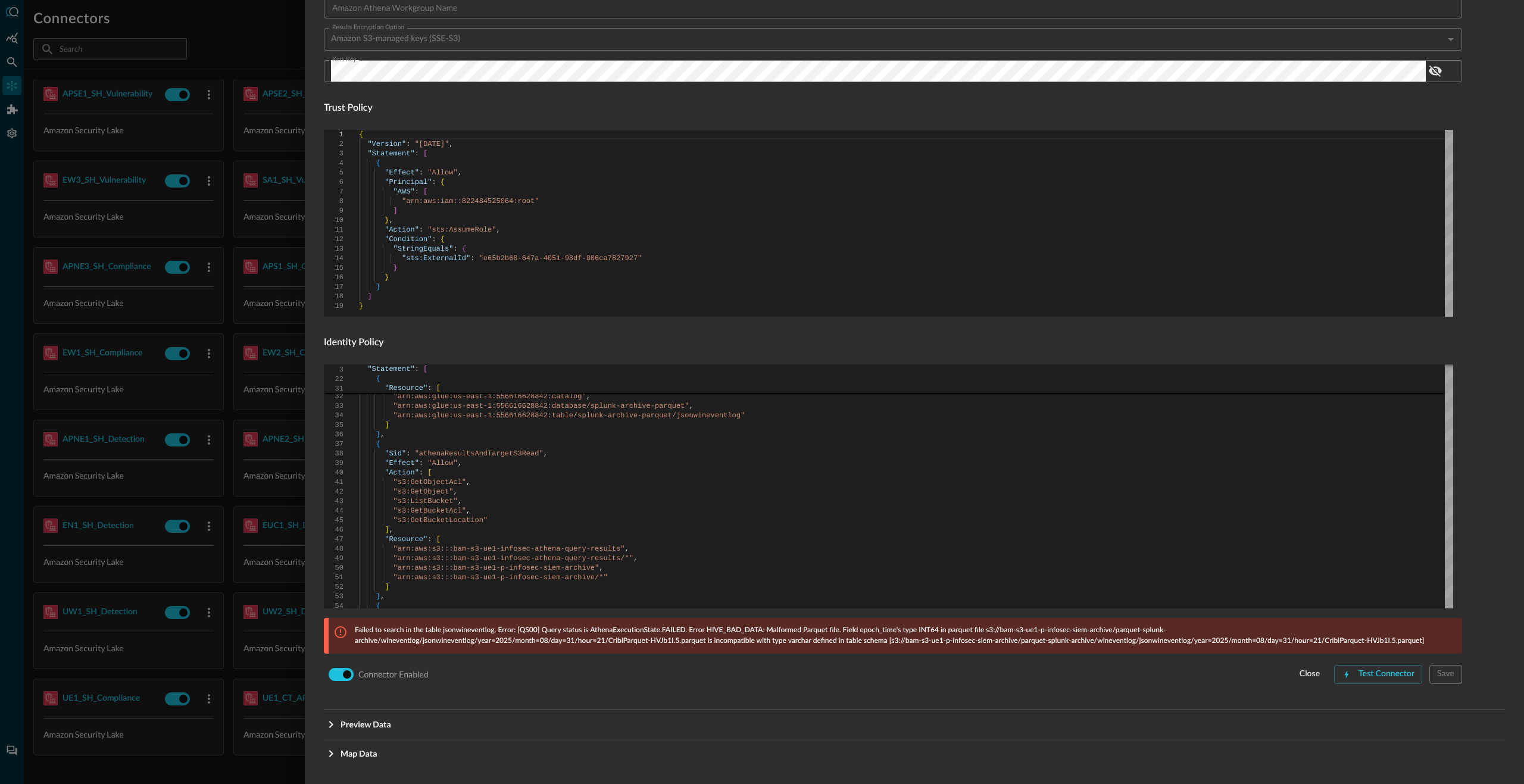
scroll to position [456, 0]
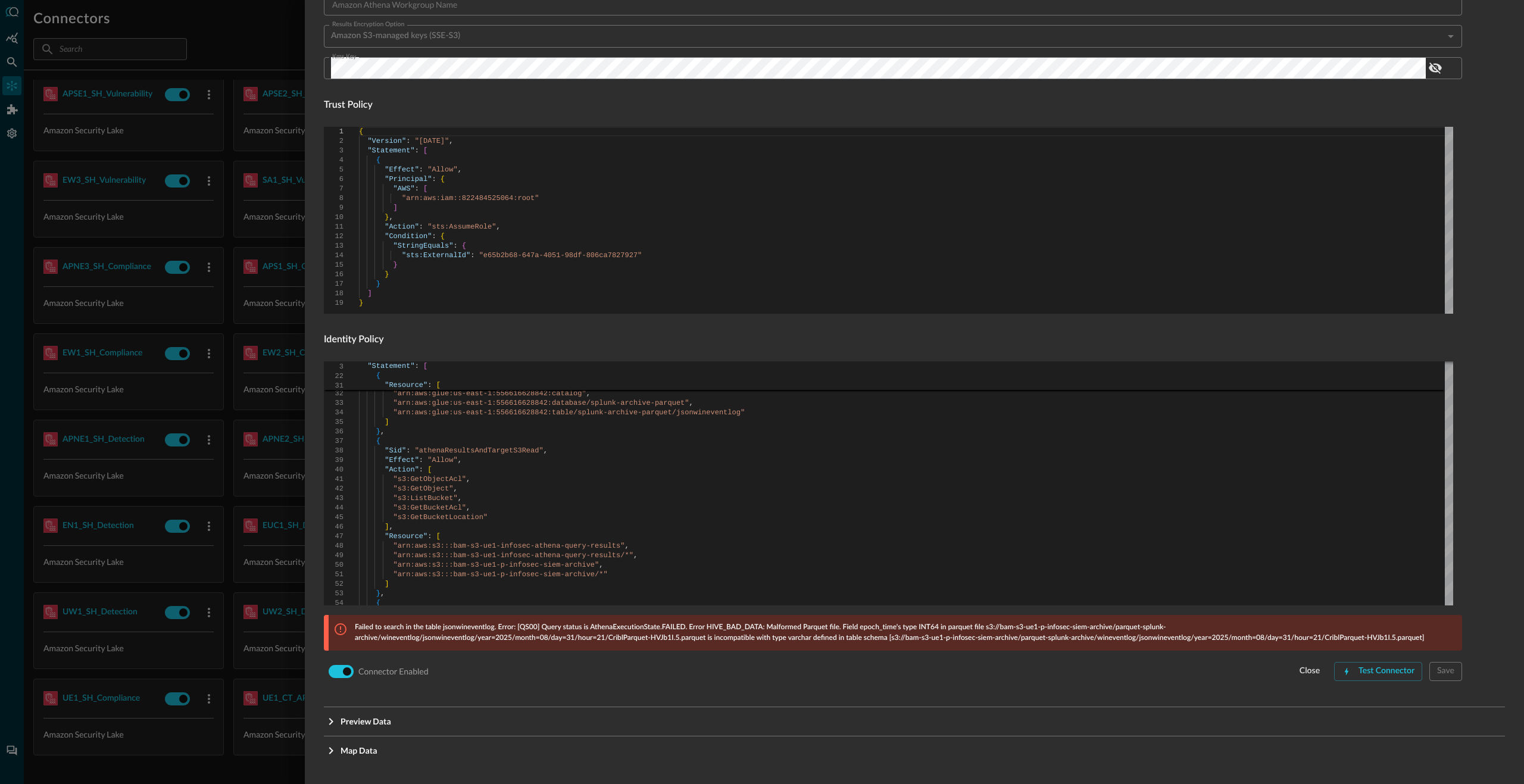
click at [722, 634] on p "Failed to search in the table jsonwineventlog. Error: [QS00] Query status is At…" at bounding box center [904, 632] width 1100 height 21
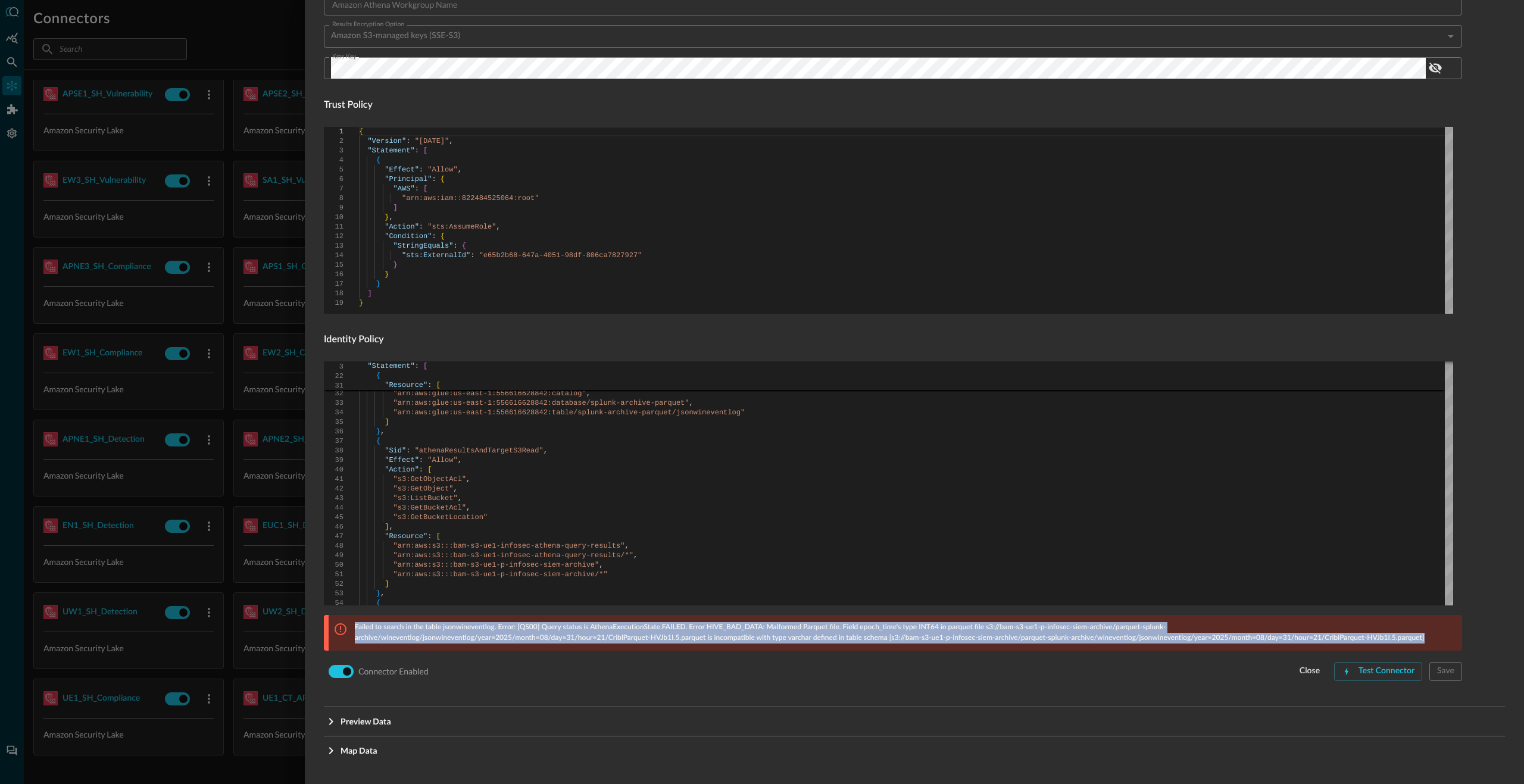
copy p "Failed to search in the table jsonwineventlog. Error: [QS00] Query status is At…"
click at [1359, 666] on div "Test Connector" at bounding box center [1386, 671] width 56 height 15
click at [997, 654] on div "Connector Alias Name   * UE1_S3Archive_WinEventLog Connector Alias Name   * Ext…" at bounding box center [893, 179] width 1137 height 1005
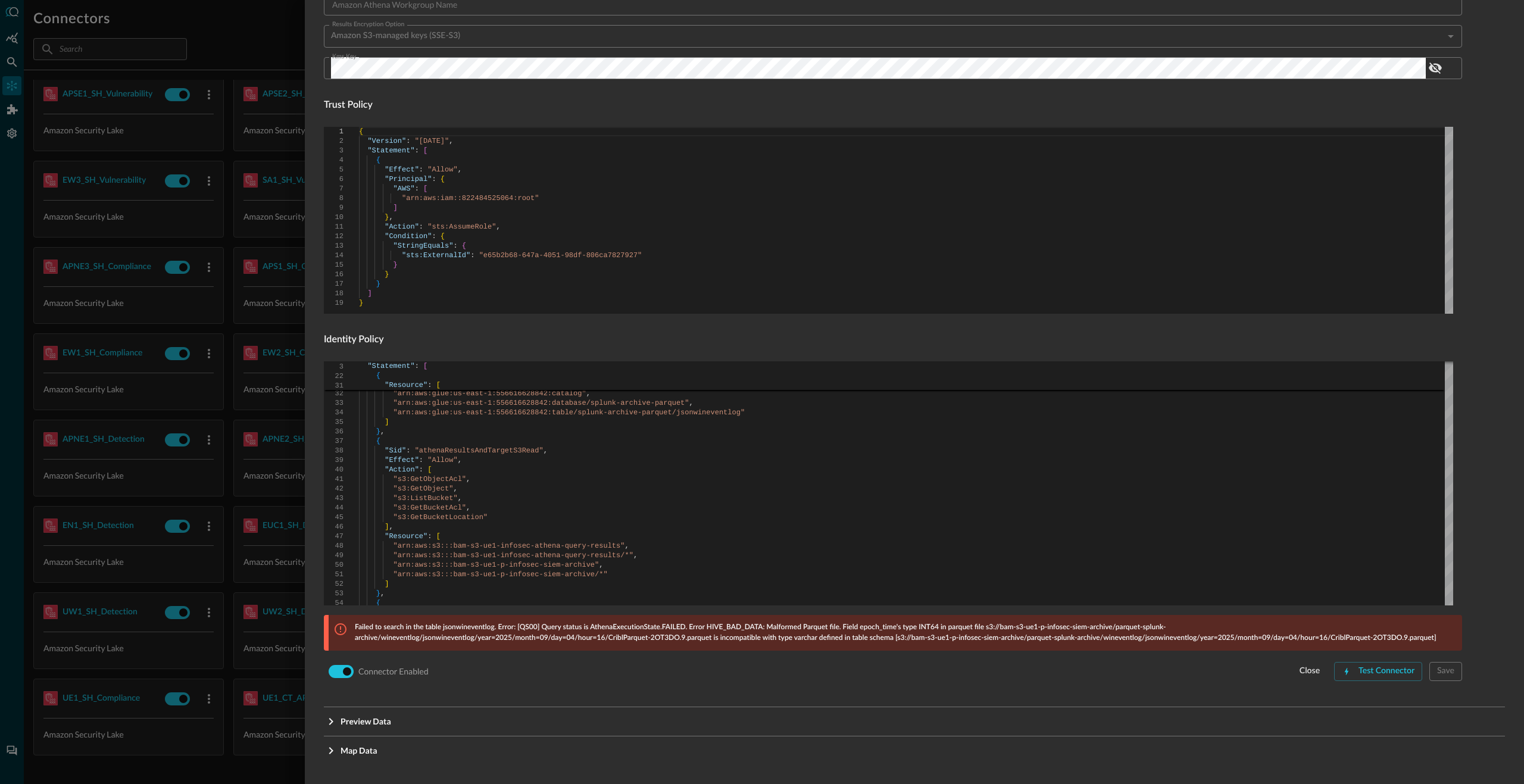
click at [257, 298] on div at bounding box center [762, 392] width 1524 height 784
